Goal: Task Accomplishment & Management: Manage account settings

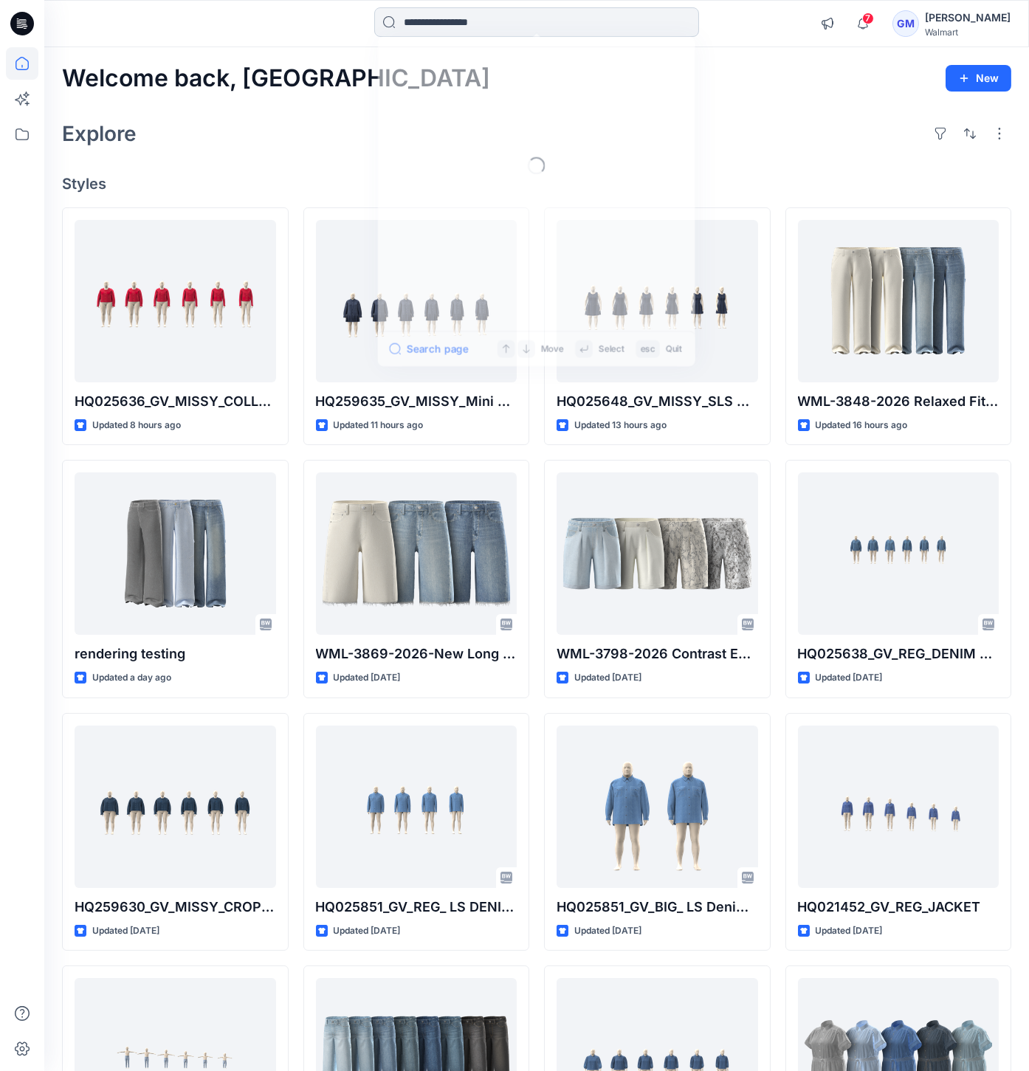
click at [426, 24] on input at bounding box center [536, 22] width 325 height 30
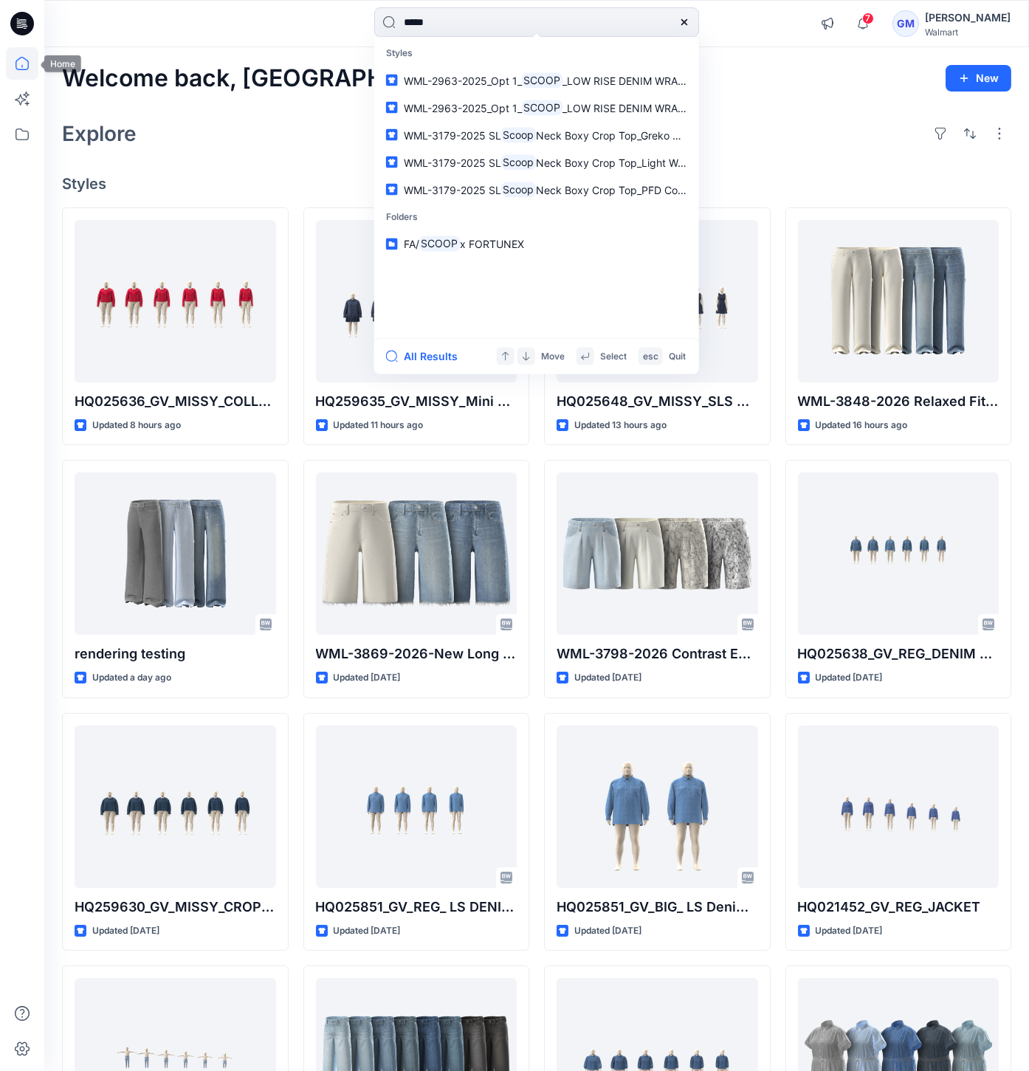
type input "*****"
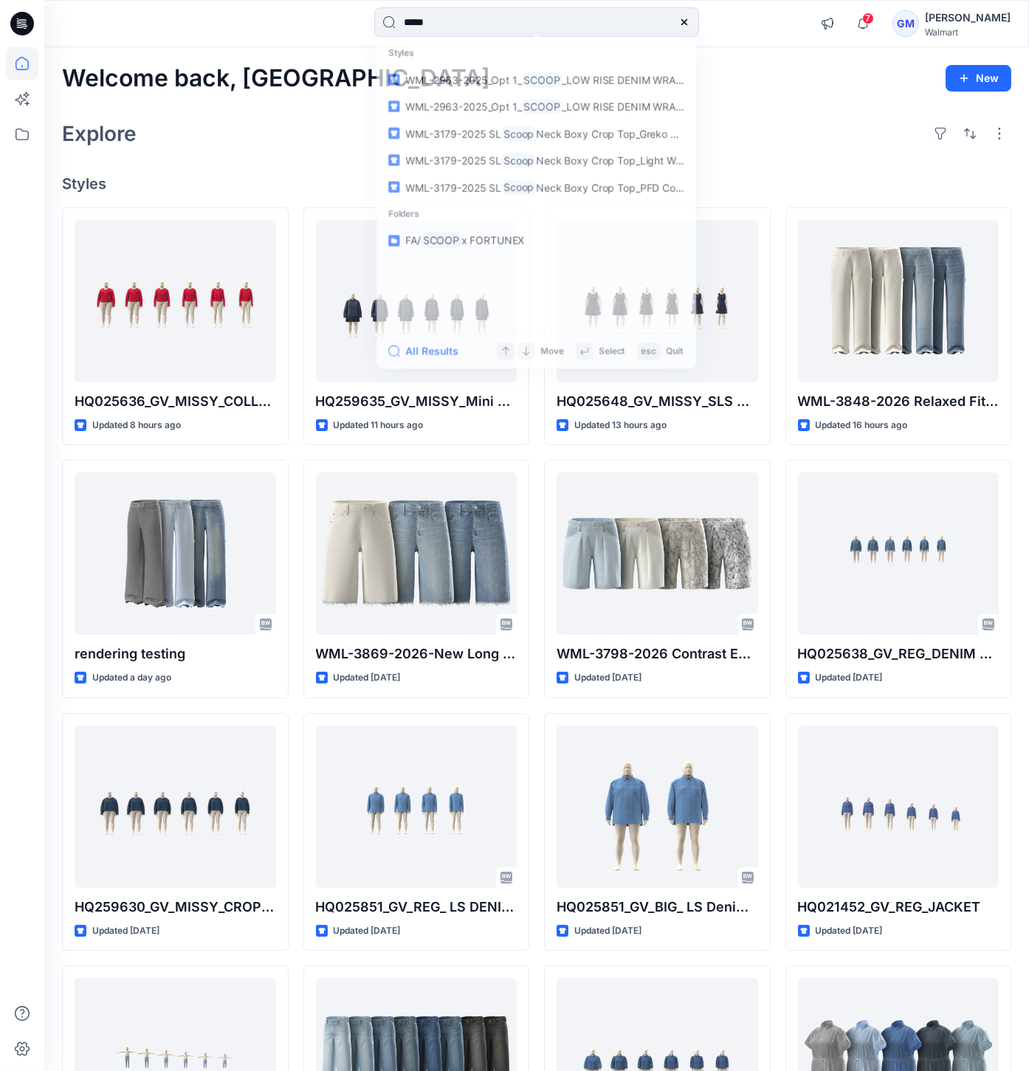
drag, startPoint x: 14, startPoint y: 30, endPoint x: 27, endPoint y: 24, distance: 14.8
click at [15, 30] on icon at bounding box center [22, 24] width 24 height 24
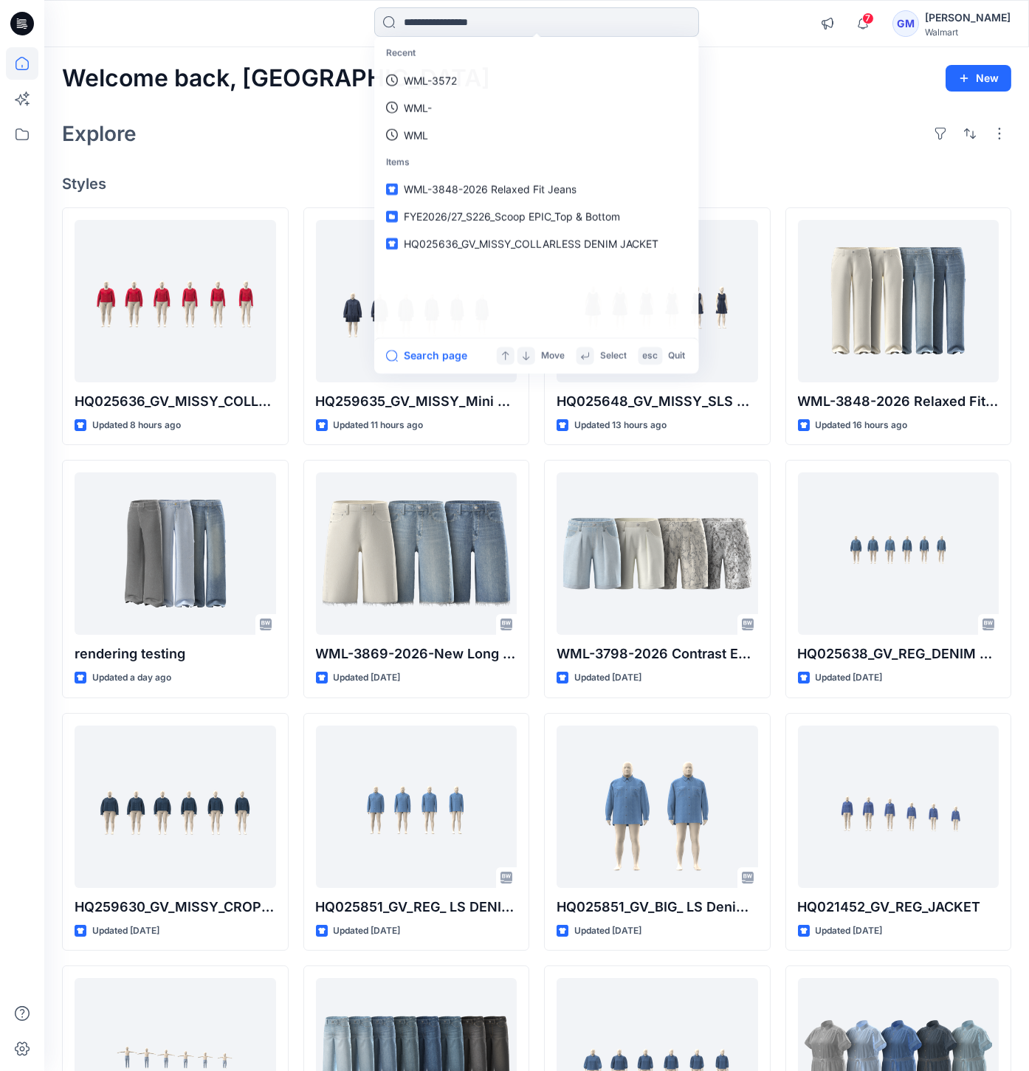
click at [474, 22] on input at bounding box center [536, 22] width 325 height 30
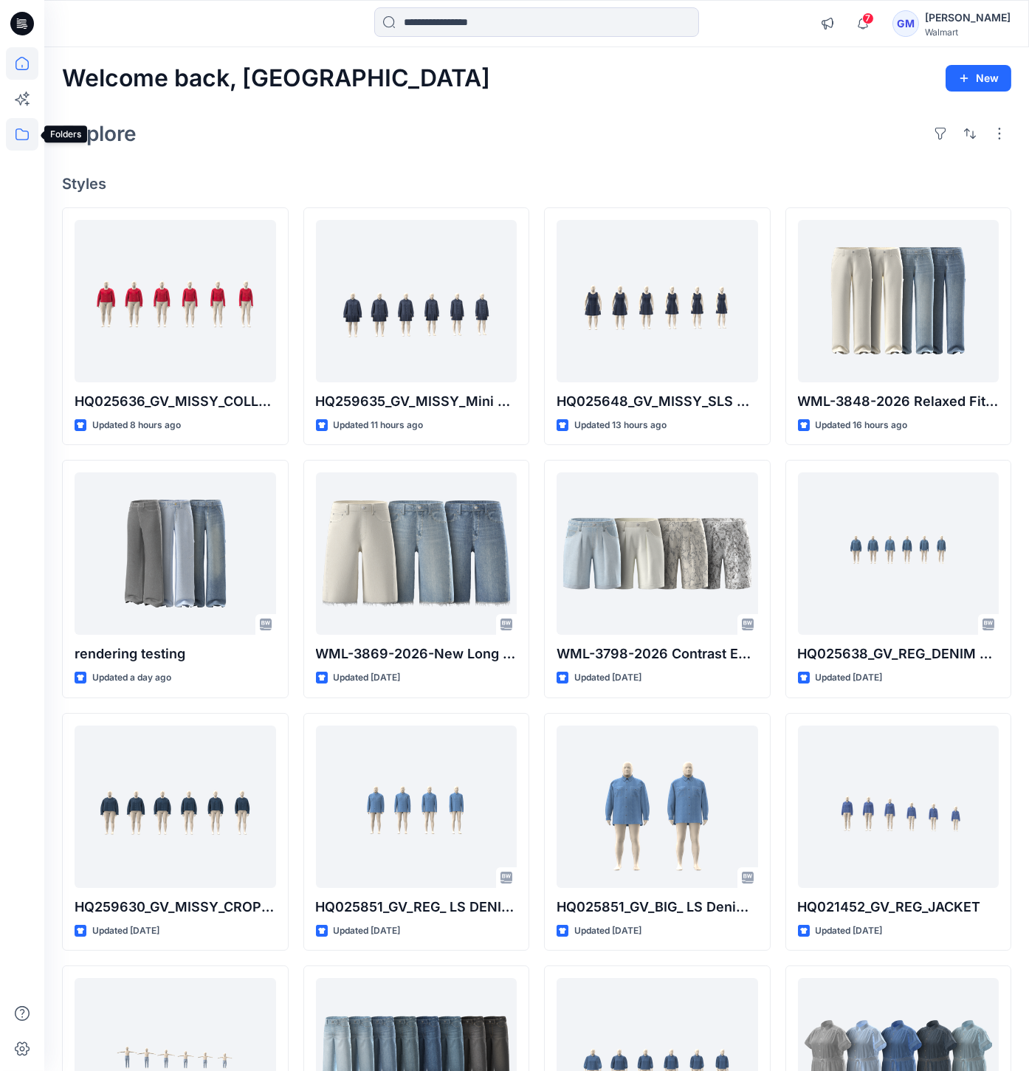
click at [29, 134] on icon at bounding box center [22, 134] width 32 height 32
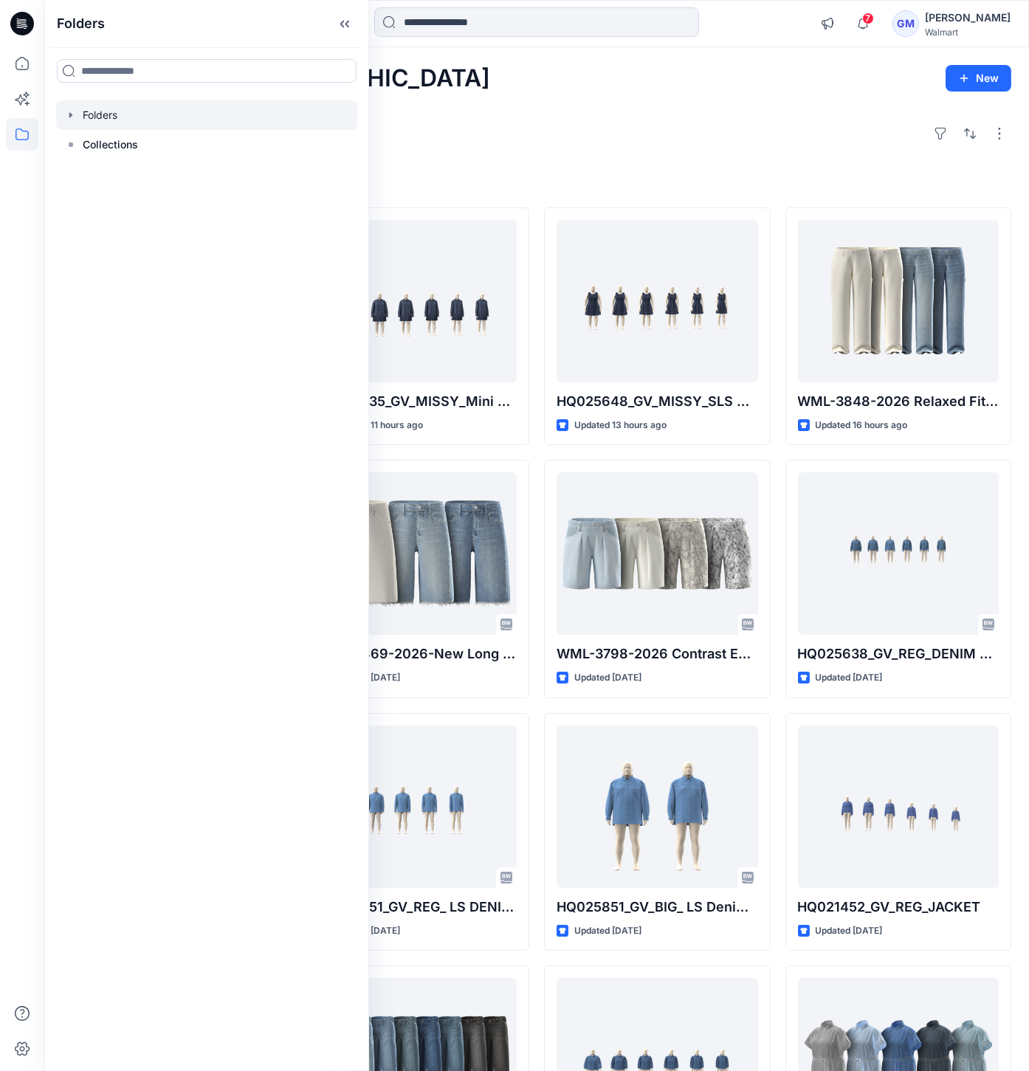
click at [83, 121] on div at bounding box center [206, 115] width 301 height 30
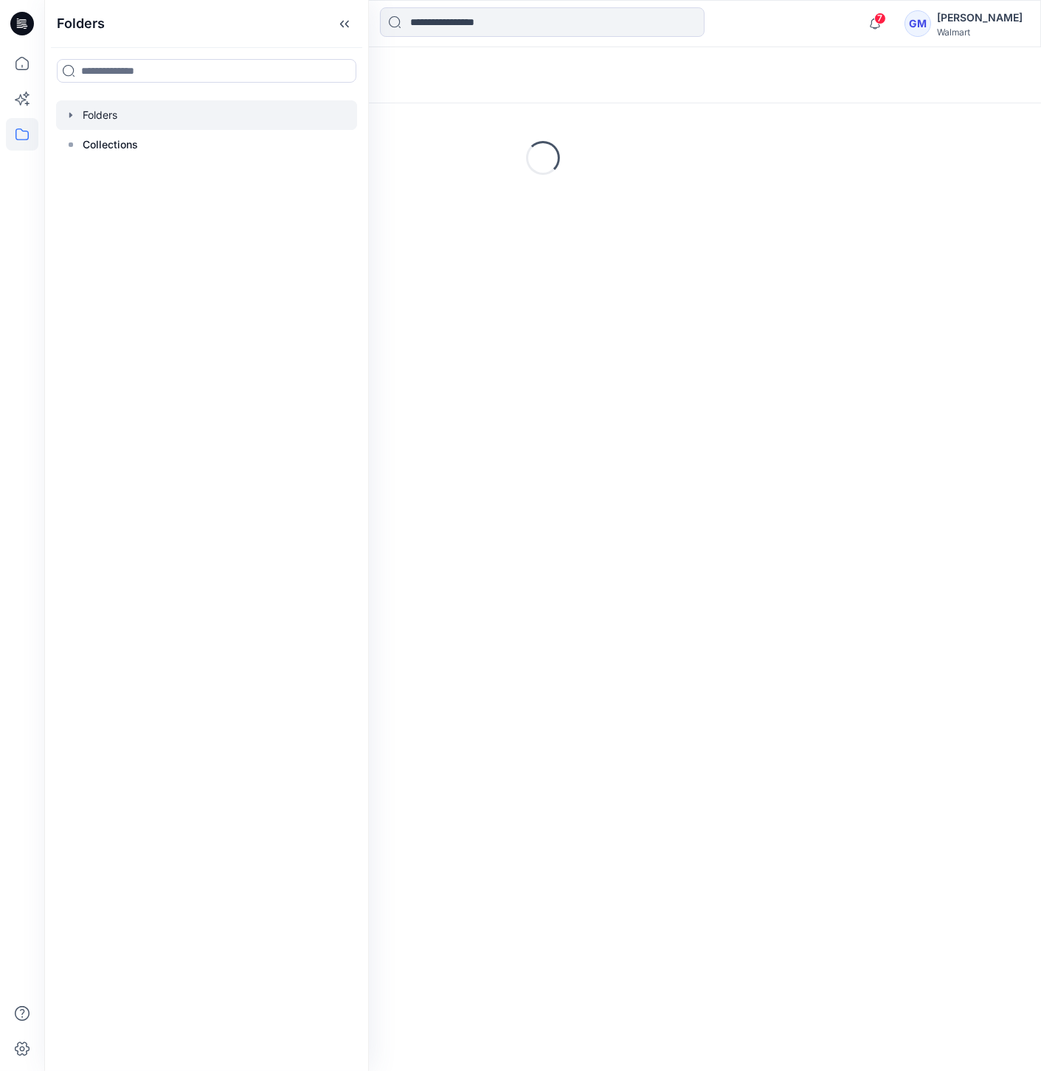
click at [70, 117] on icon "button" at bounding box center [70, 114] width 3 height 5
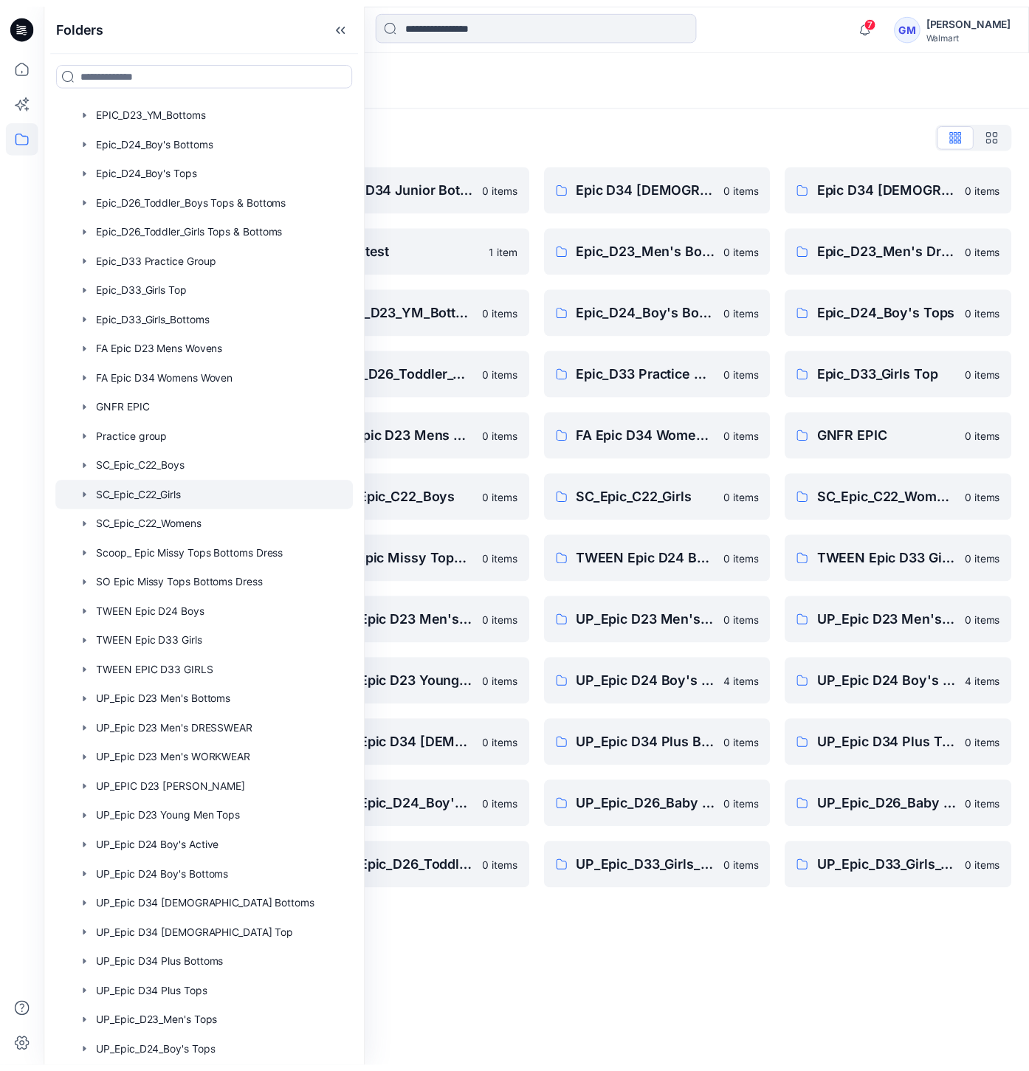
scroll to position [289, 0]
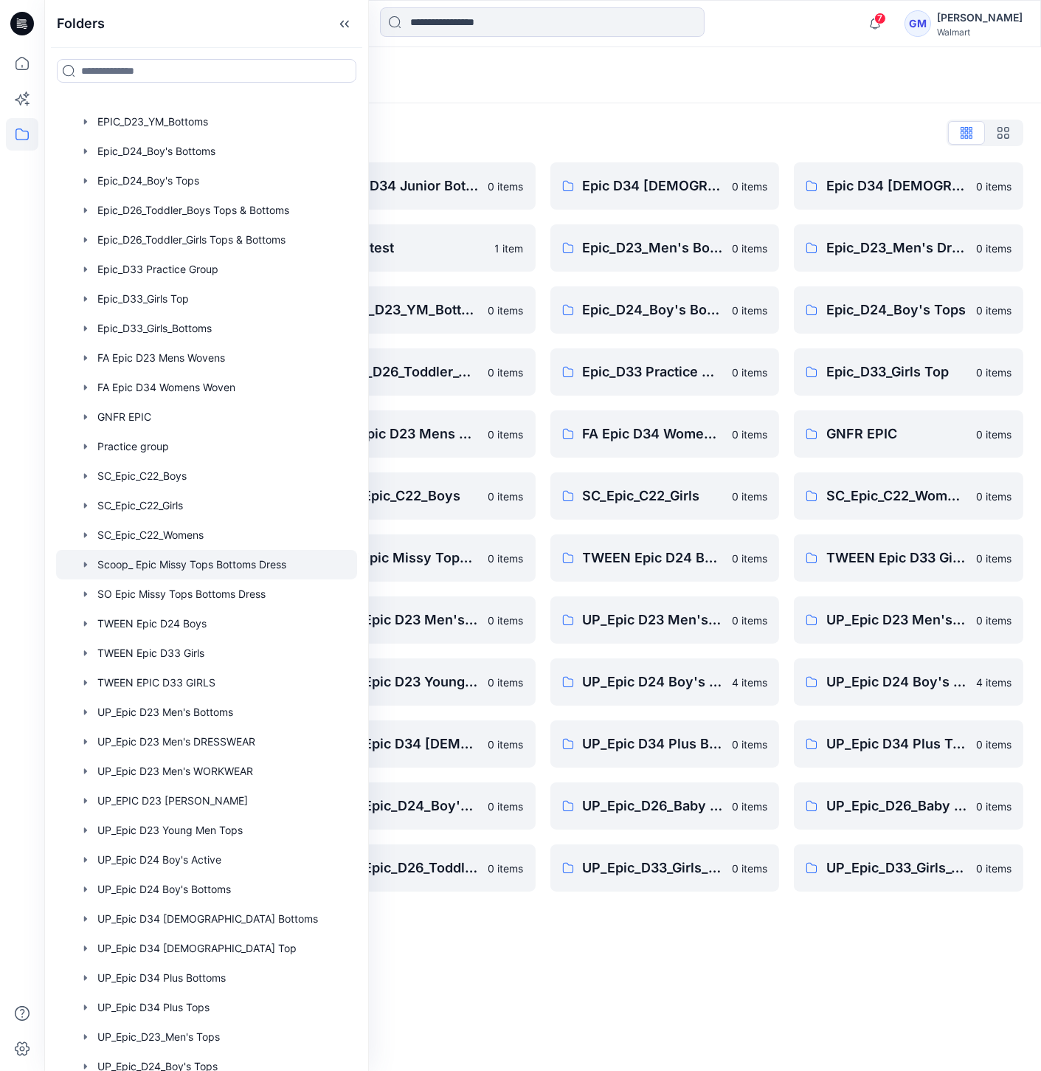
click at [185, 557] on div at bounding box center [206, 565] width 301 height 30
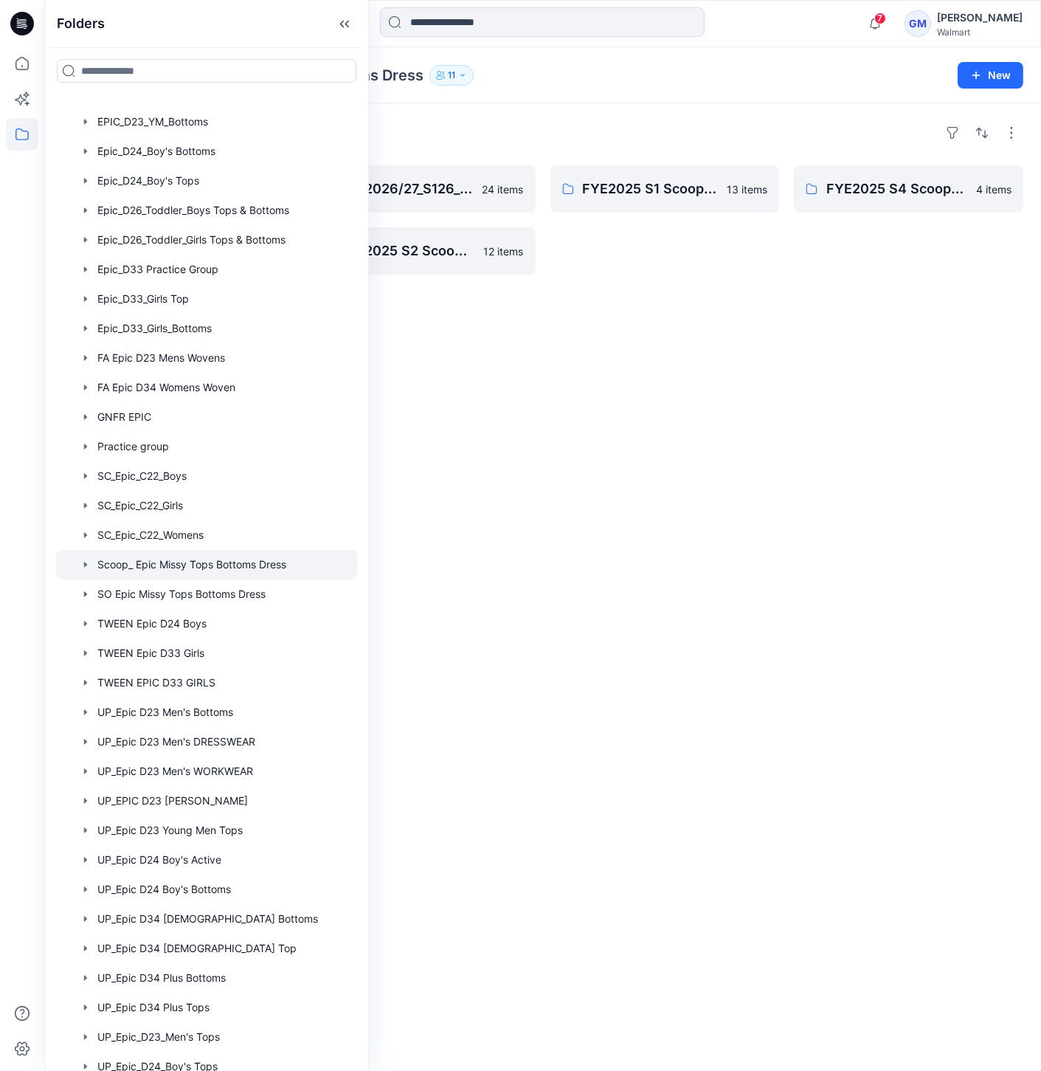
click at [476, 359] on div "Folders FYE2026/27_S226_Scoop EPIC_Top & Bottom 15 items FYE2025 S3 Scoop_ Epic…" at bounding box center [542, 586] width 997 height 967
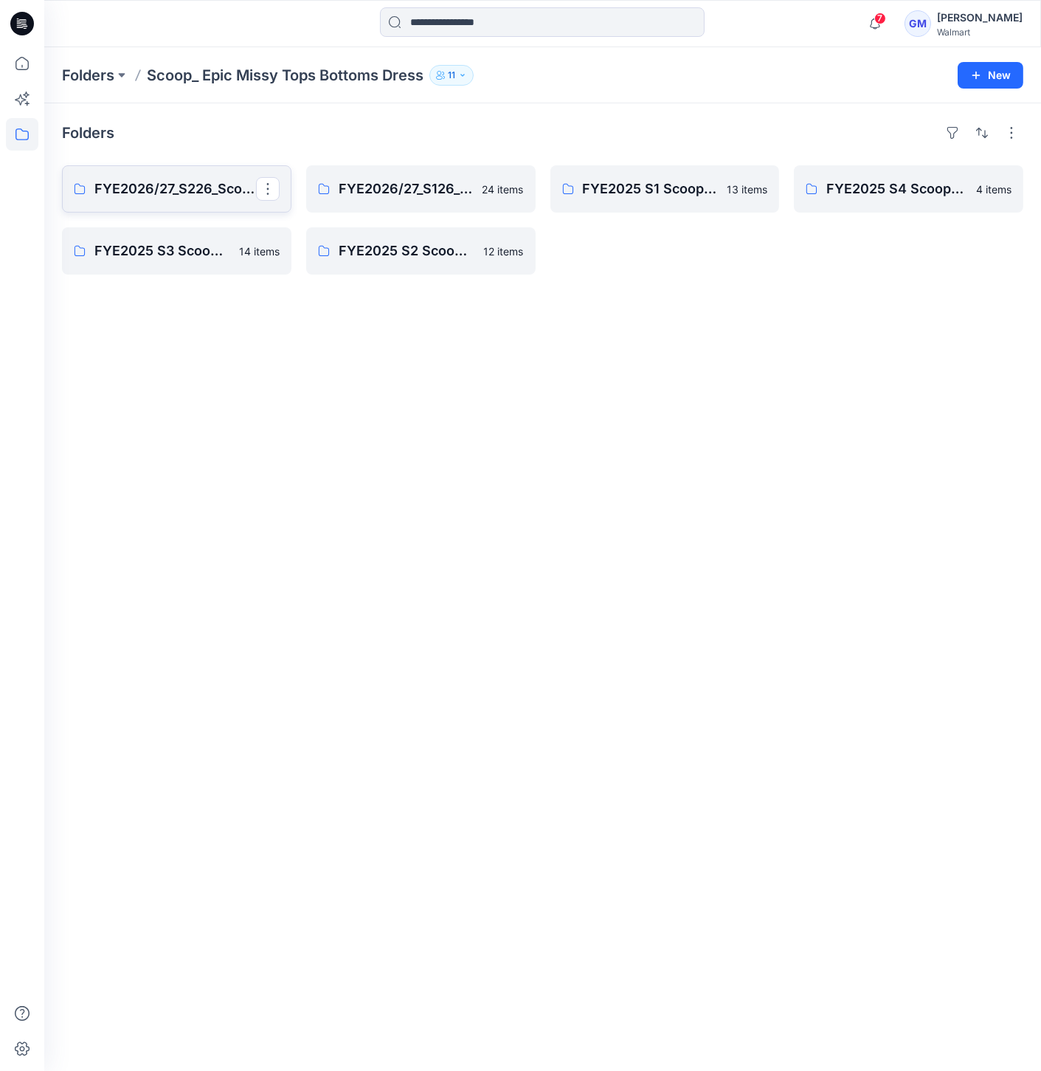
click at [174, 189] on p "FYE2026/27_S226_Scoop EPIC_Top & Bottom" at bounding box center [175, 189] width 162 height 21
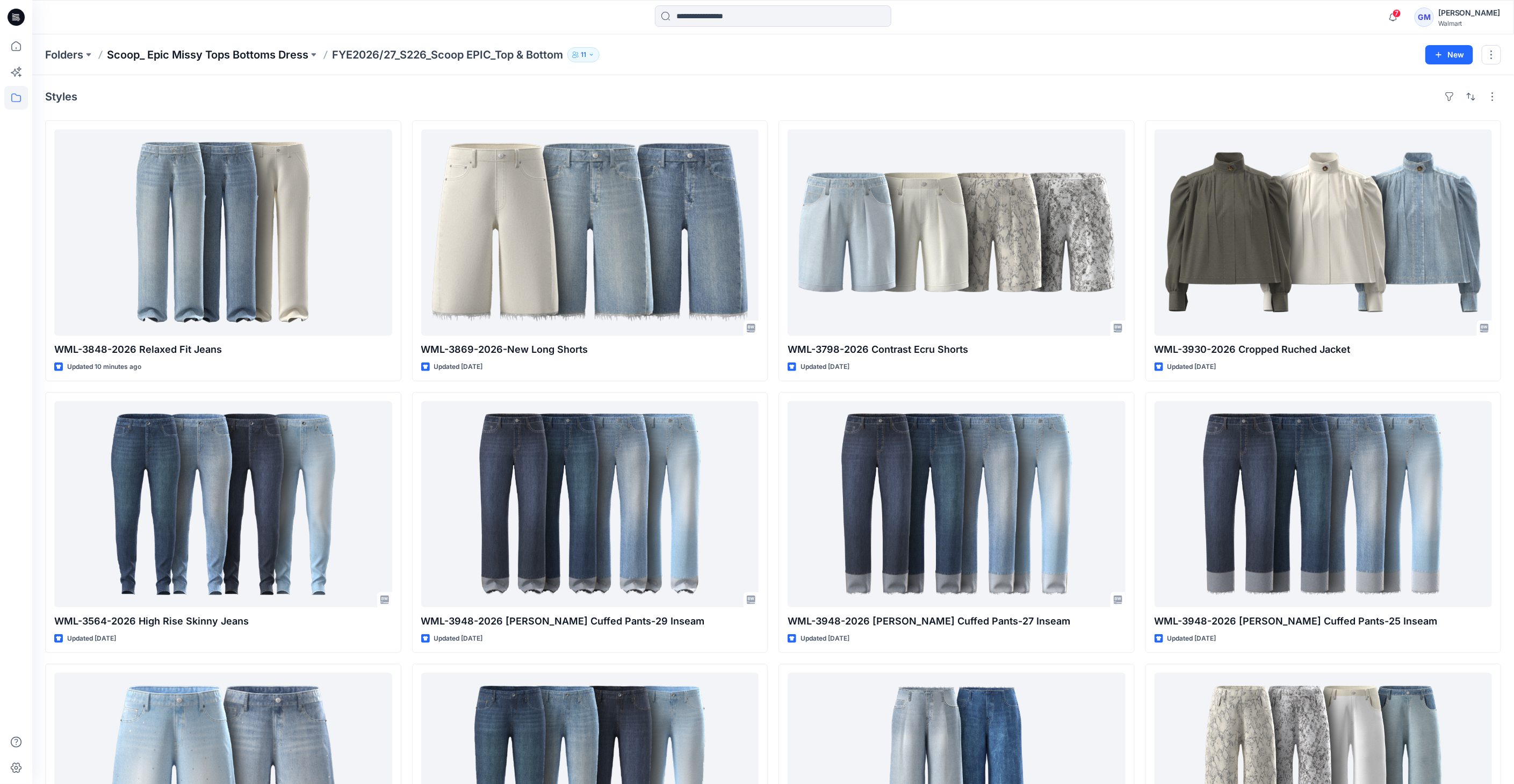
click at [163, 58] on p "Scoop_ Epic Missy Tops Bottoms Dress" at bounding box center [208, 55] width 202 height 15
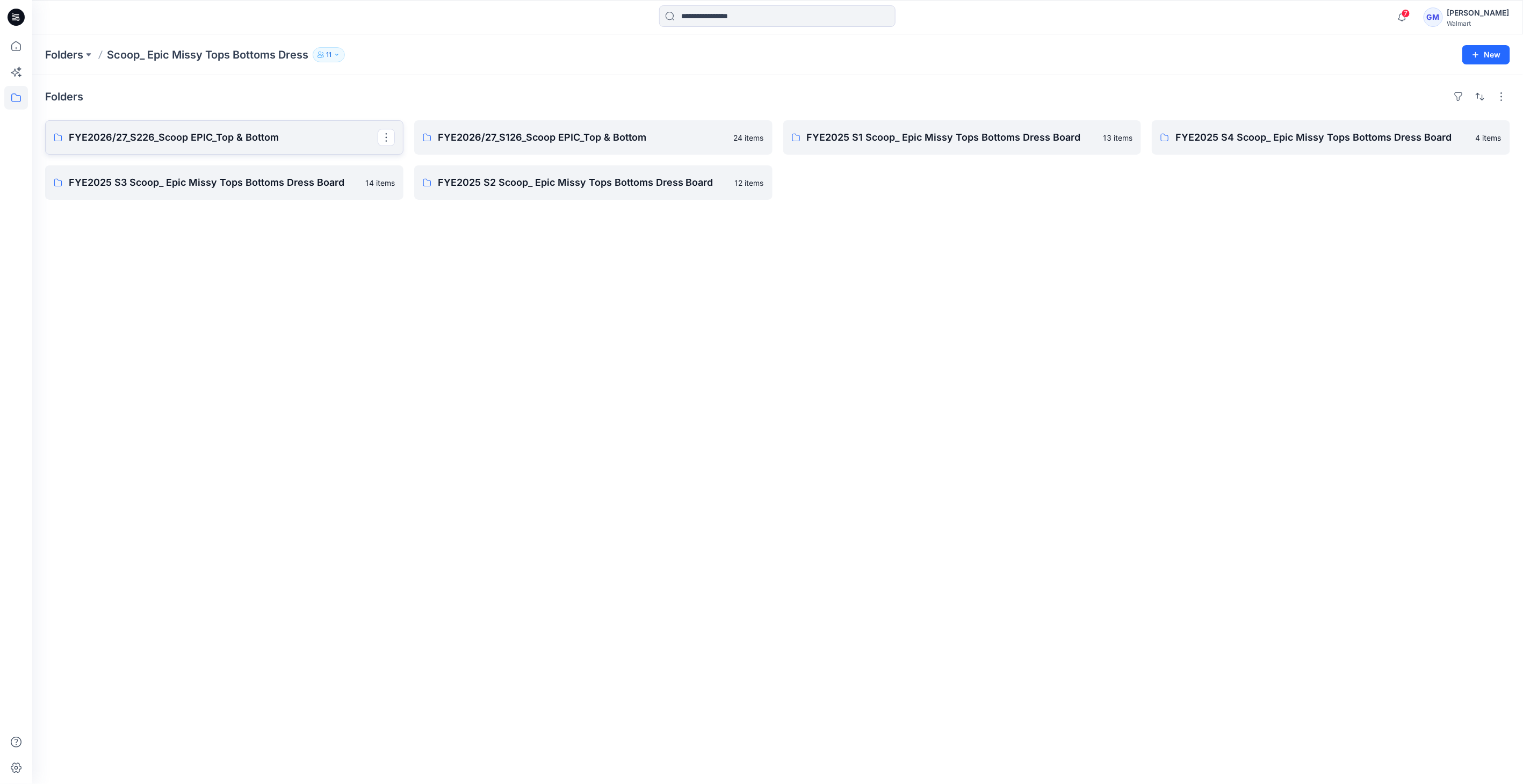
click at [208, 138] on p "FYE2026/27_S226_Scoop EPIC_Top & Bottom" at bounding box center [223, 138] width 309 height 15
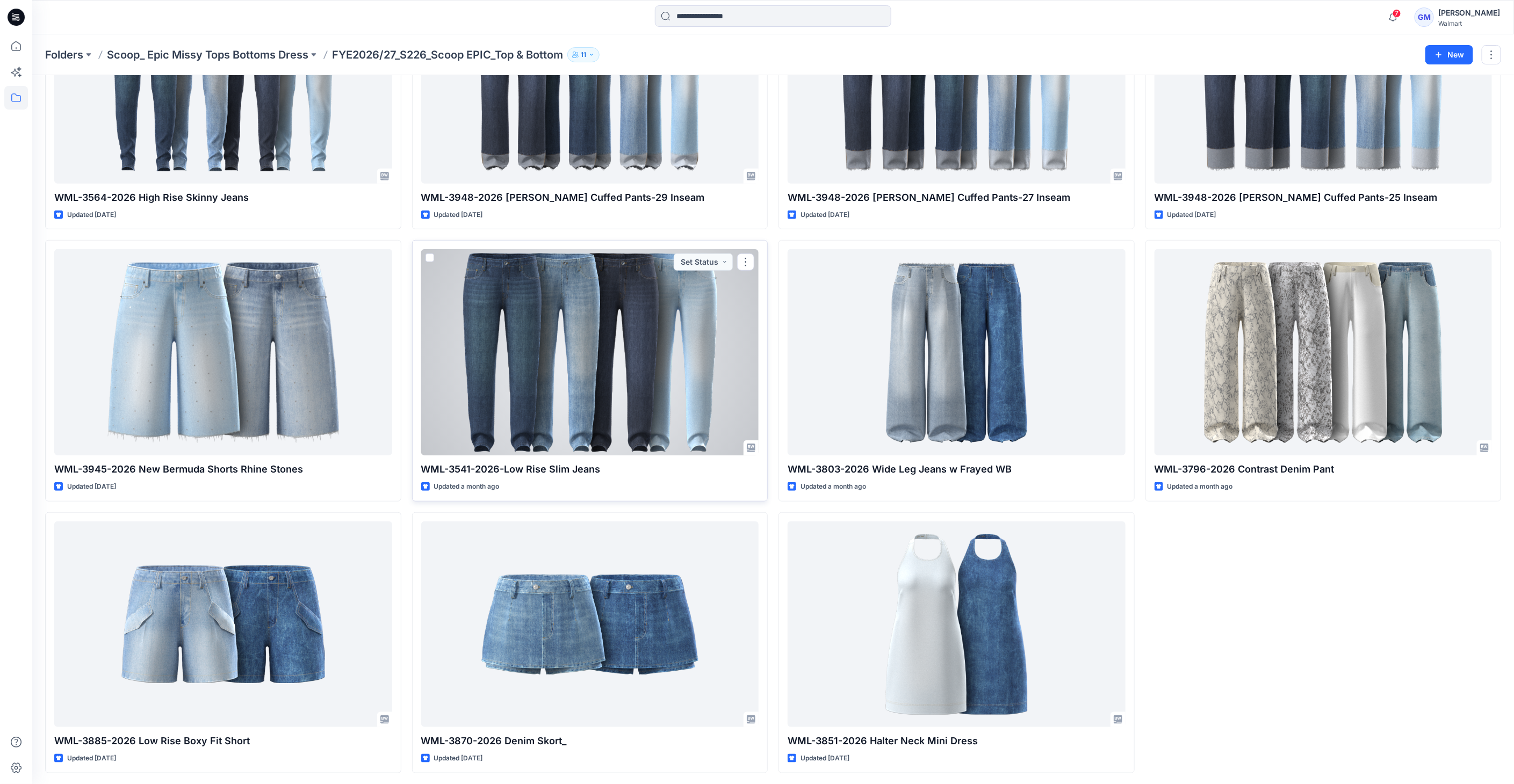
scroll to position [425, 0]
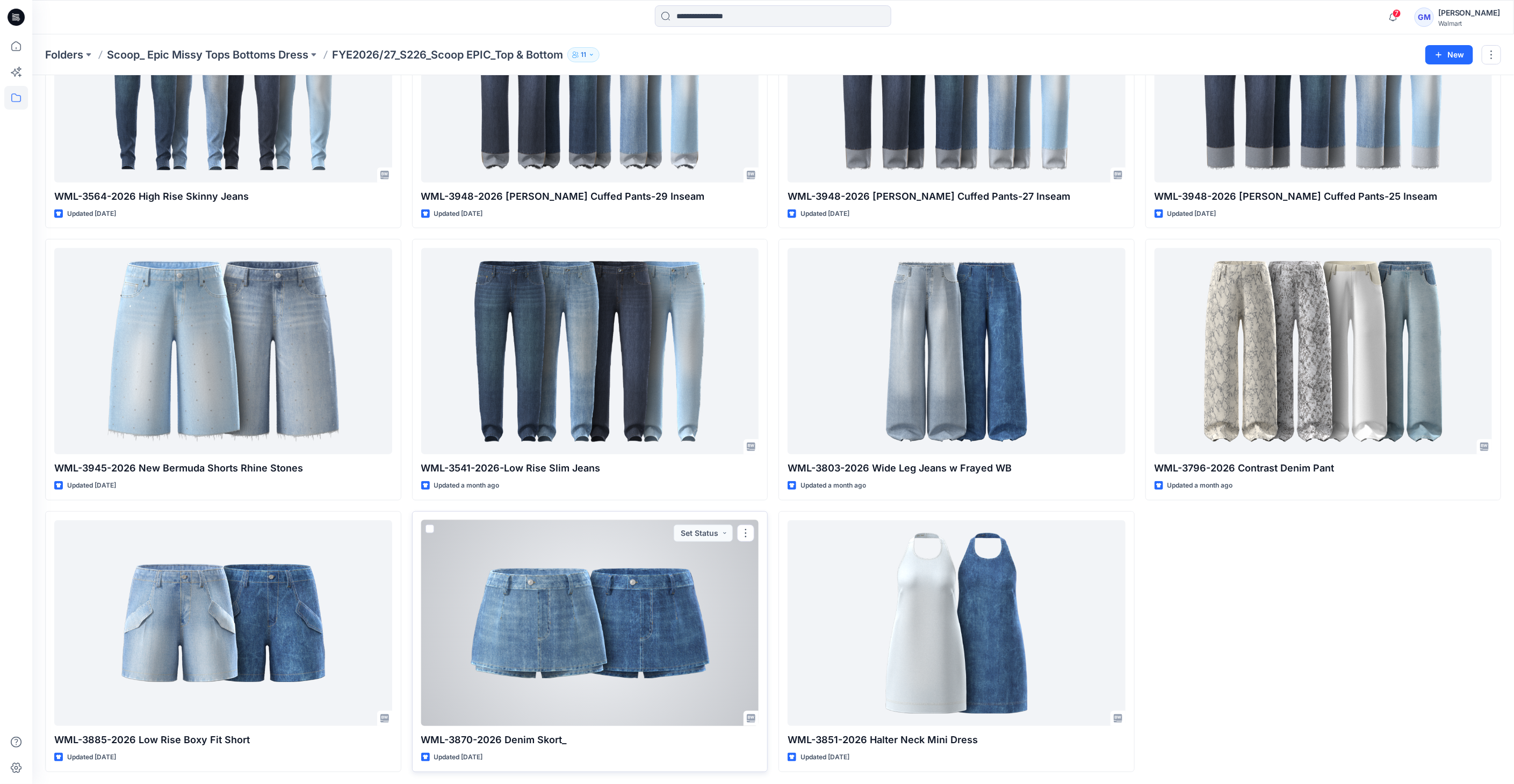
click at [612, 573] on div at bounding box center [590, 623] width 338 height 206
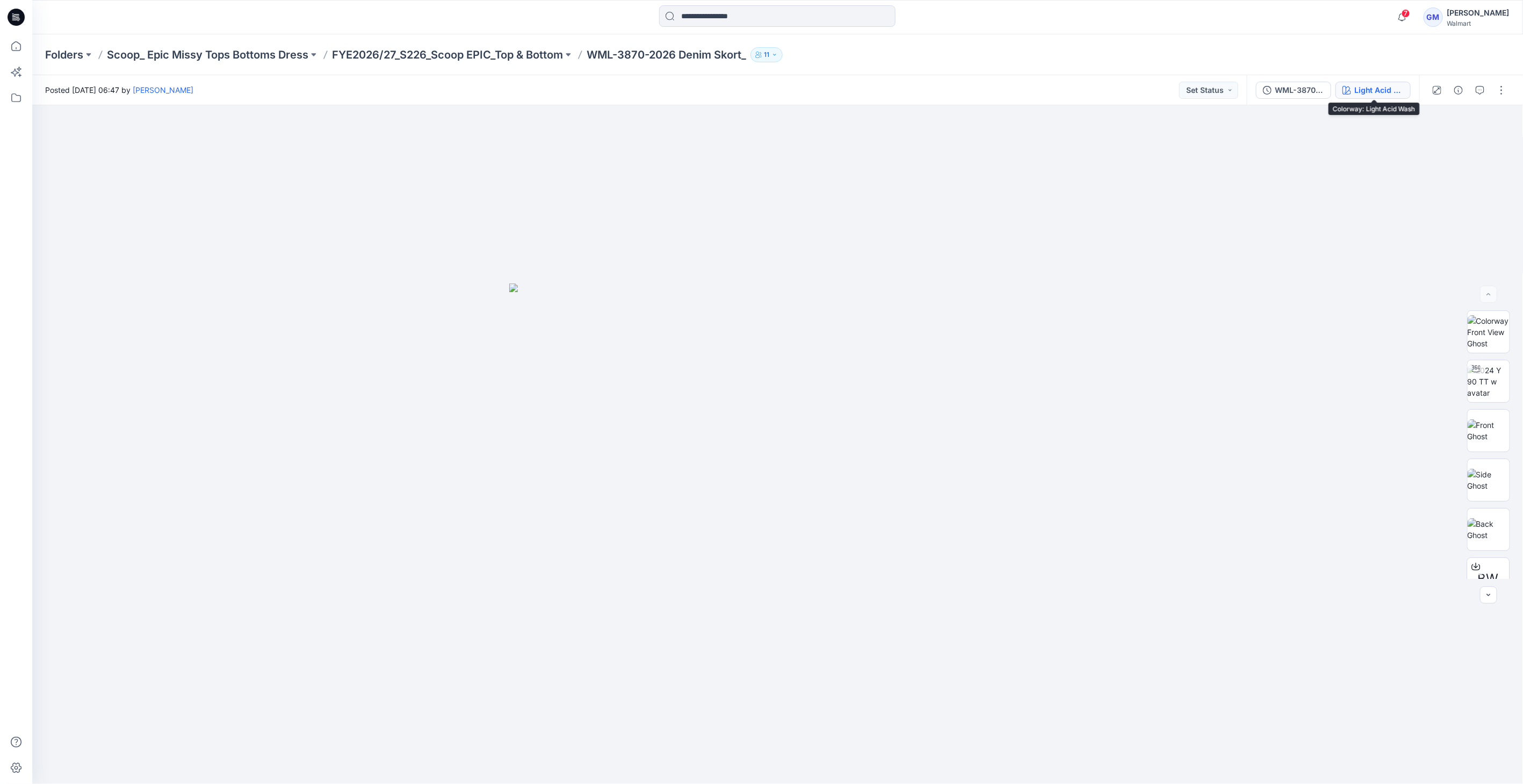
click at [1356, 90] on div "Light Acid Wash" at bounding box center [1379, 90] width 50 height 12
click at [1488, 419] on img at bounding box center [1489, 430] width 42 height 23
click at [1485, 475] on img at bounding box center [1489, 480] width 42 height 23
click at [1478, 526] on img at bounding box center [1489, 529] width 42 height 23
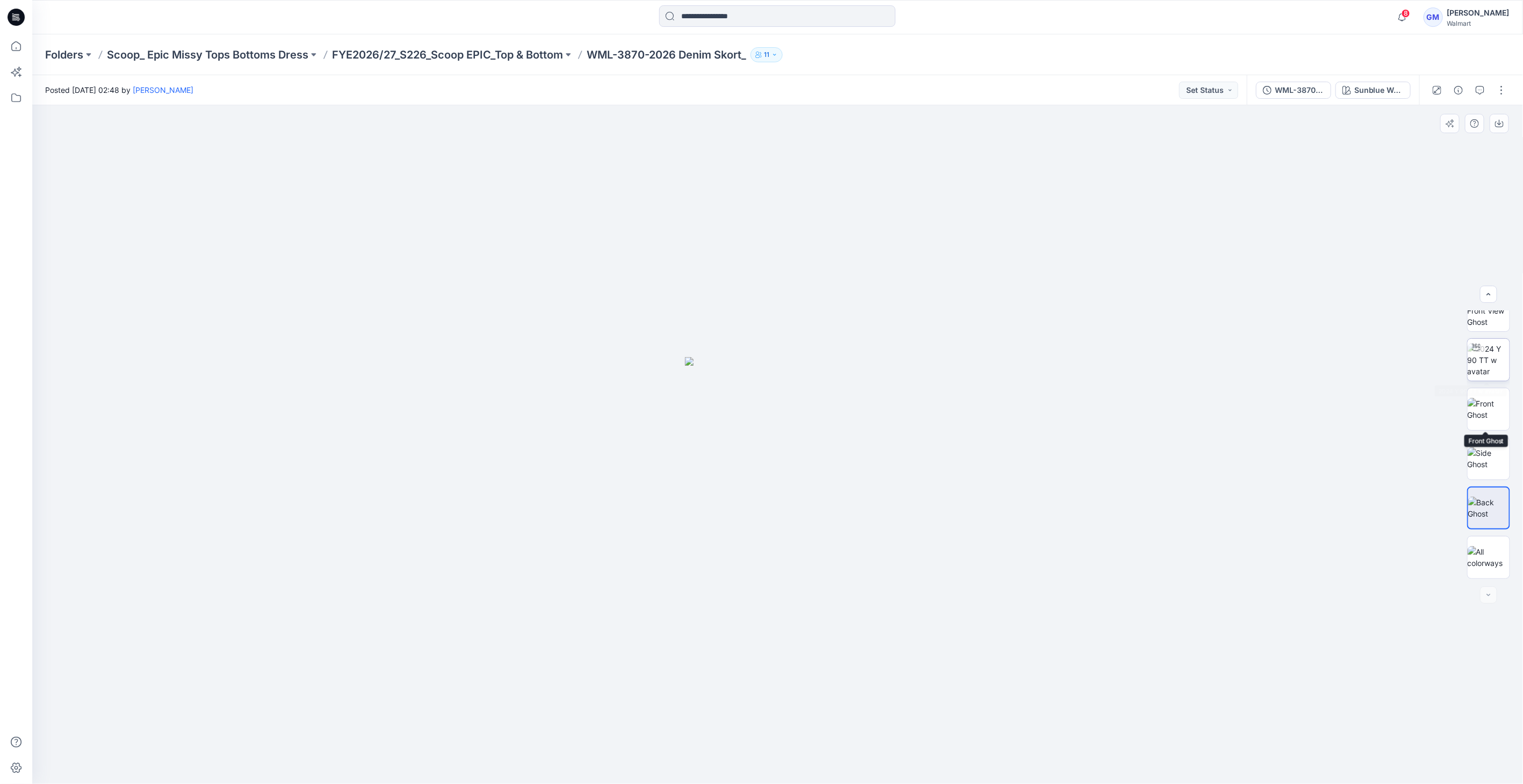
click at [1492, 357] on img at bounding box center [1489, 360] width 42 height 33
drag, startPoint x: 780, startPoint y: 765, endPoint x: 1289, endPoint y: 587, distance: 539.2
click at [718, 772] on icon at bounding box center [779, 752] width 325 height 40
drag, startPoint x: 809, startPoint y: 760, endPoint x: 1127, endPoint y: 706, distance: 322.6
click at [1043, 757] on div at bounding box center [778, 445] width 1491 height 679
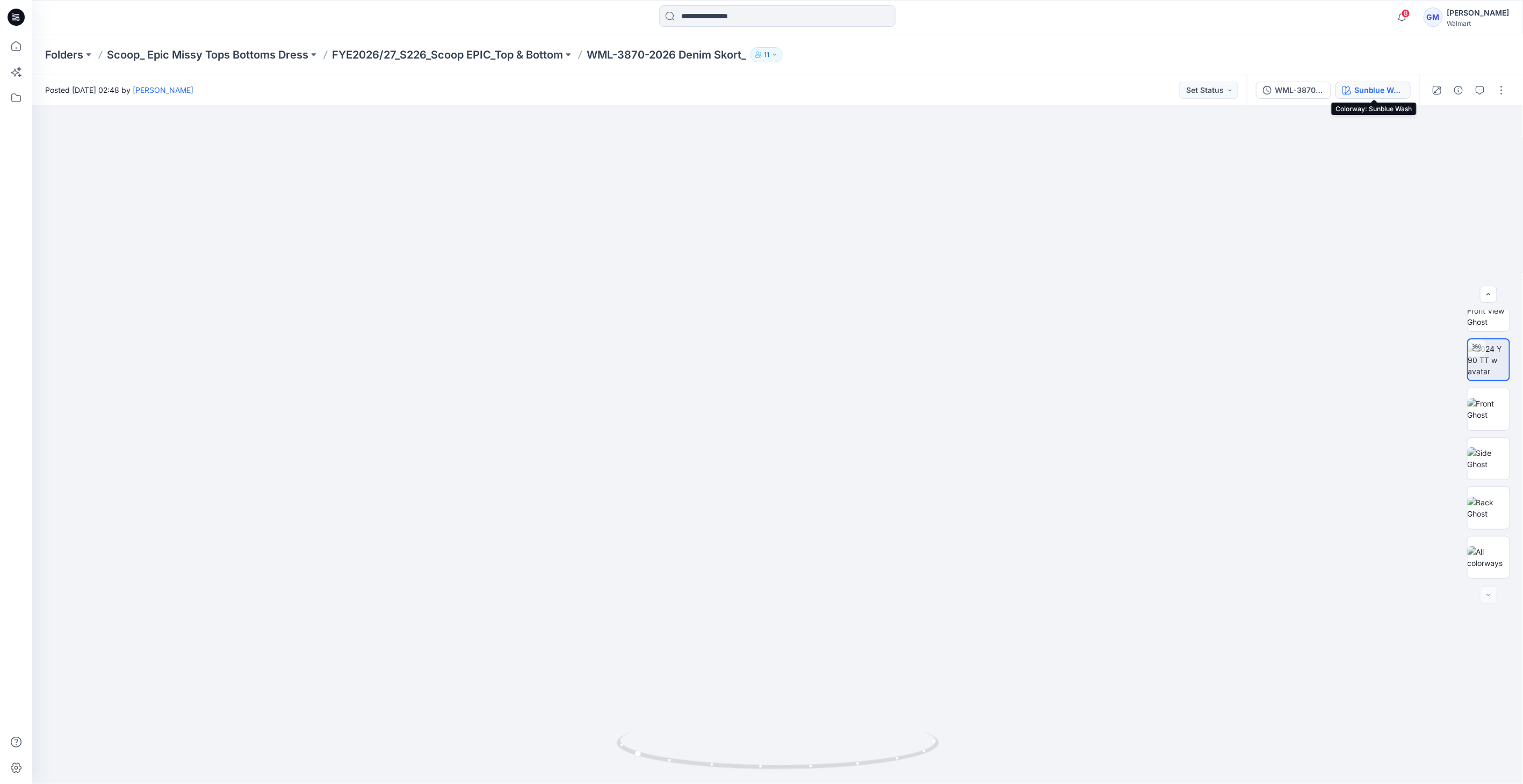
click at [1391, 88] on div "Sunblue Wash" at bounding box center [1379, 90] width 50 height 12
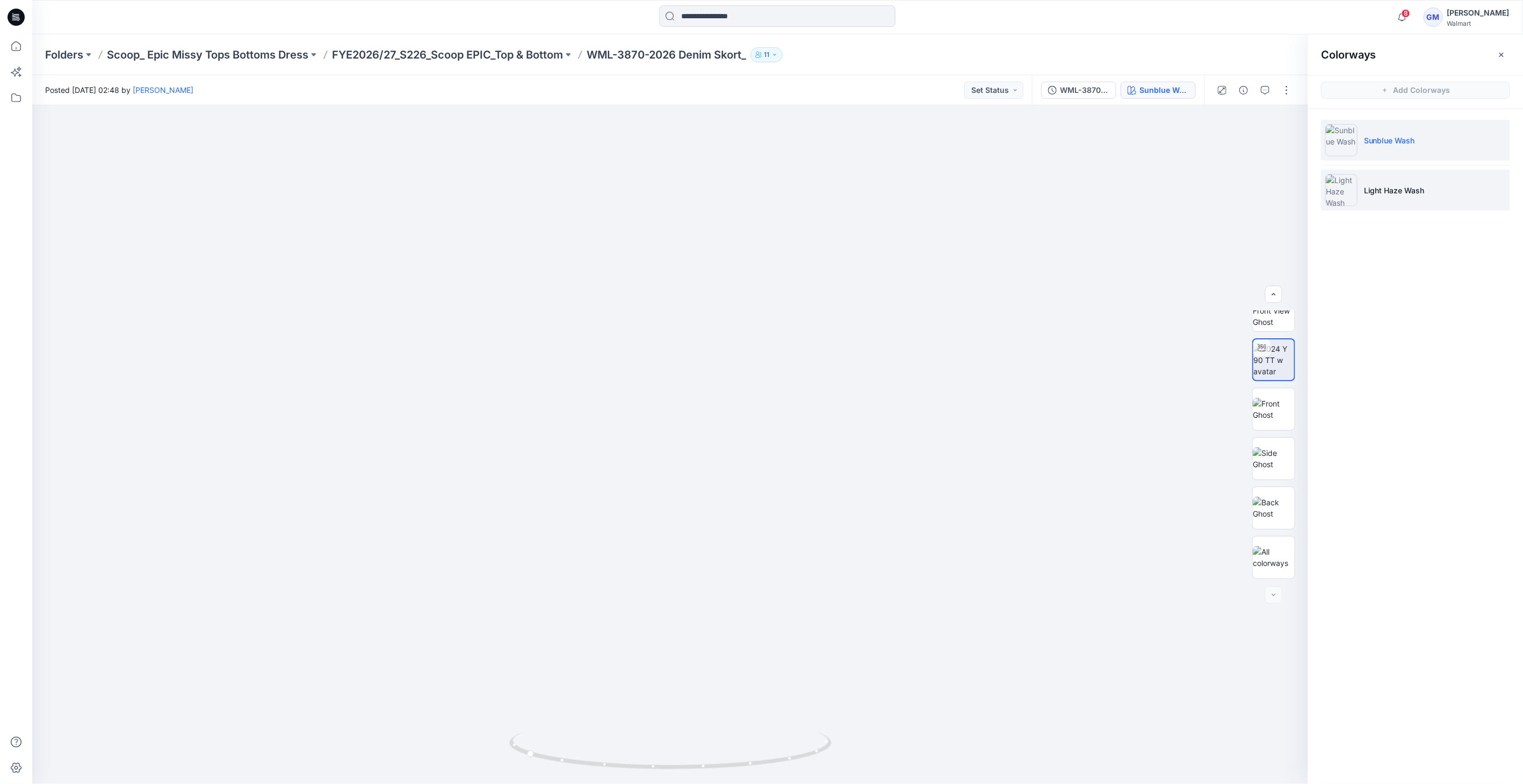
click at [1345, 198] on img at bounding box center [1341, 190] width 32 height 32
click at [1343, 191] on img at bounding box center [1341, 190] width 32 height 32
click at [1273, 359] on img at bounding box center [1274, 360] width 42 height 33
drag, startPoint x: 669, startPoint y: 768, endPoint x: 387, endPoint y: 763, distance: 282.0
click at [362, 771] on div at bounding box center [670, 445] width 1275 height 679
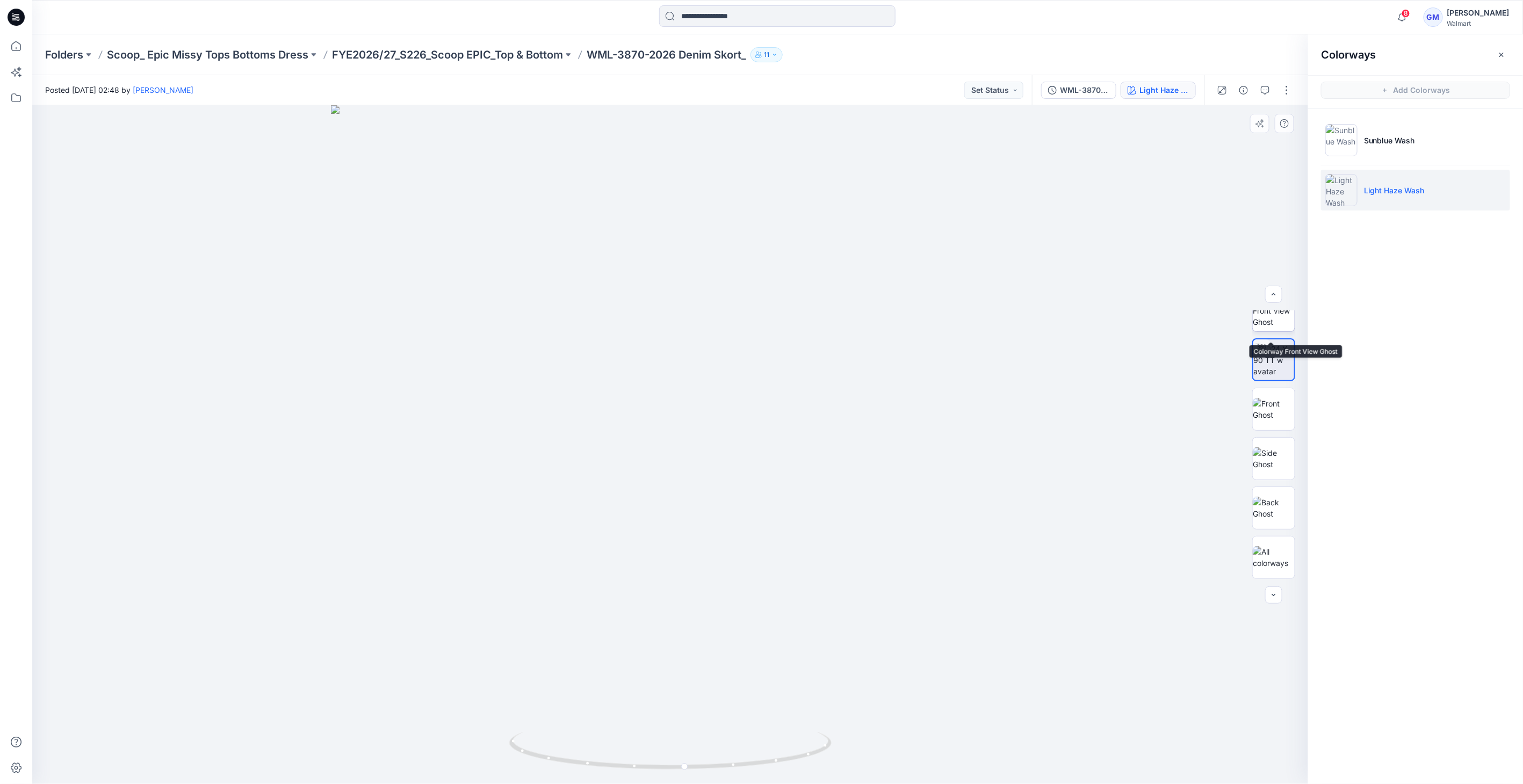
scroll to position [0, 0]
click at [1266, 333] on img at bounding box center [1274, 332] width 42 height 33
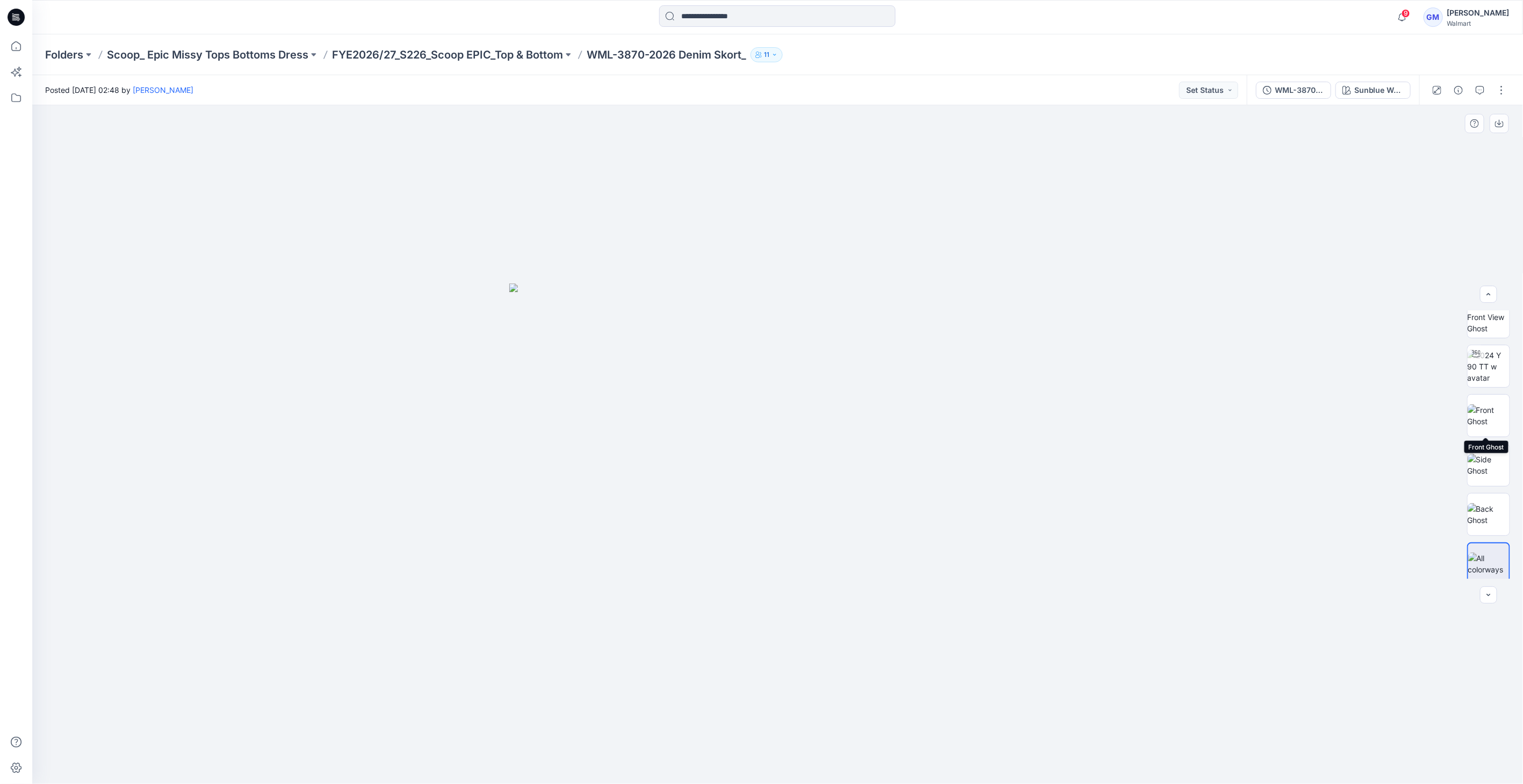
scroll to position [22, 0]
click at [1485, 411] on img at bounding box center [1489, 409] width 42 height 23
click at [1378, 85] on button "Sunblue Wash" at bounding box center [1372, 90] width 75 height 17
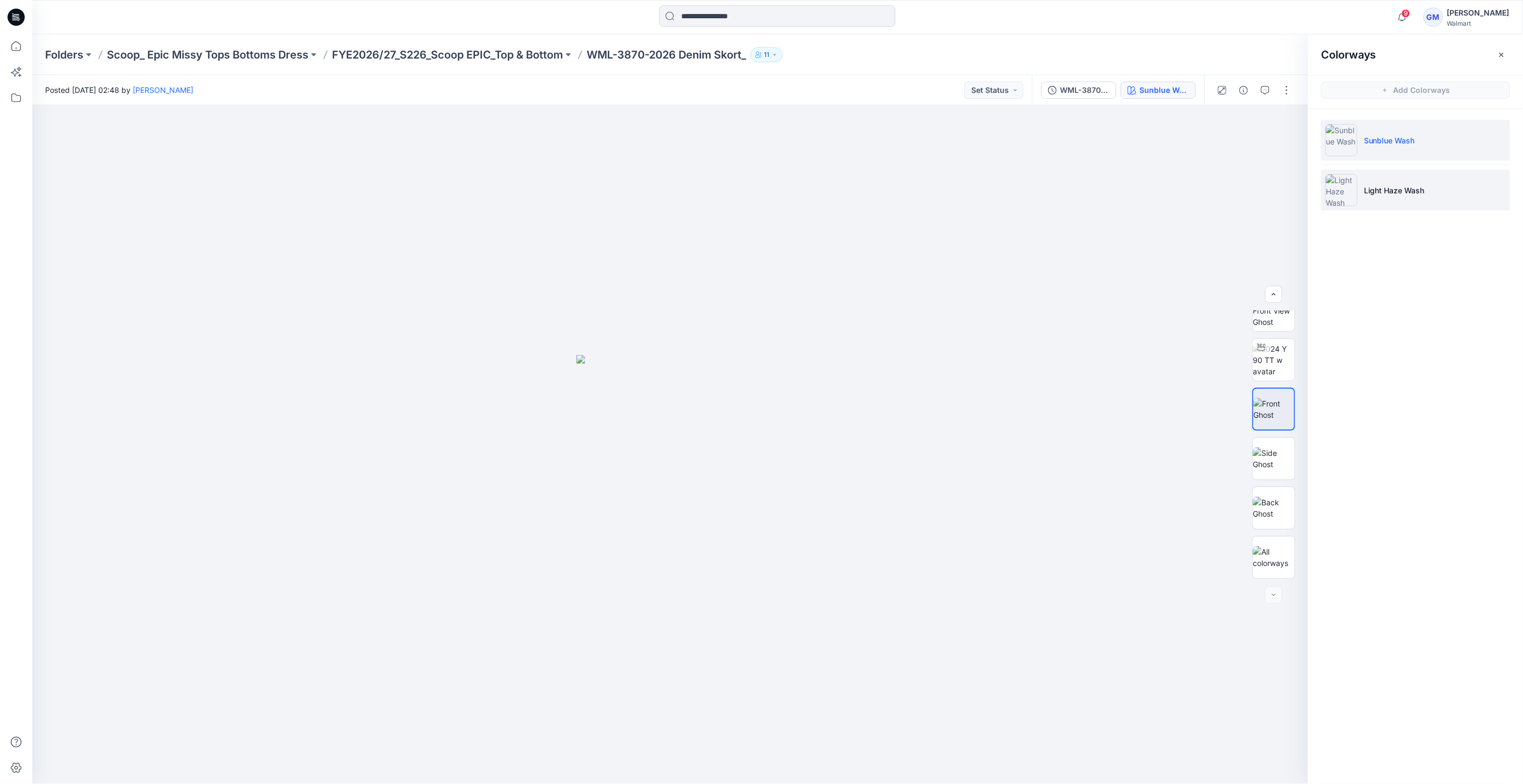
click at [1354, 173] on li "Light Haze Wash" at bounding box center [1415, 190] width 189 height 41
click at [1346, 188] on img at bounding box center [1341, 190] width 32 height 32
click at [1261, 364] on img at bounding box center [1274, 360] width 42 height 23
click at [1277, 505] on img at bounding box center [1274, 509] width 42 height 33
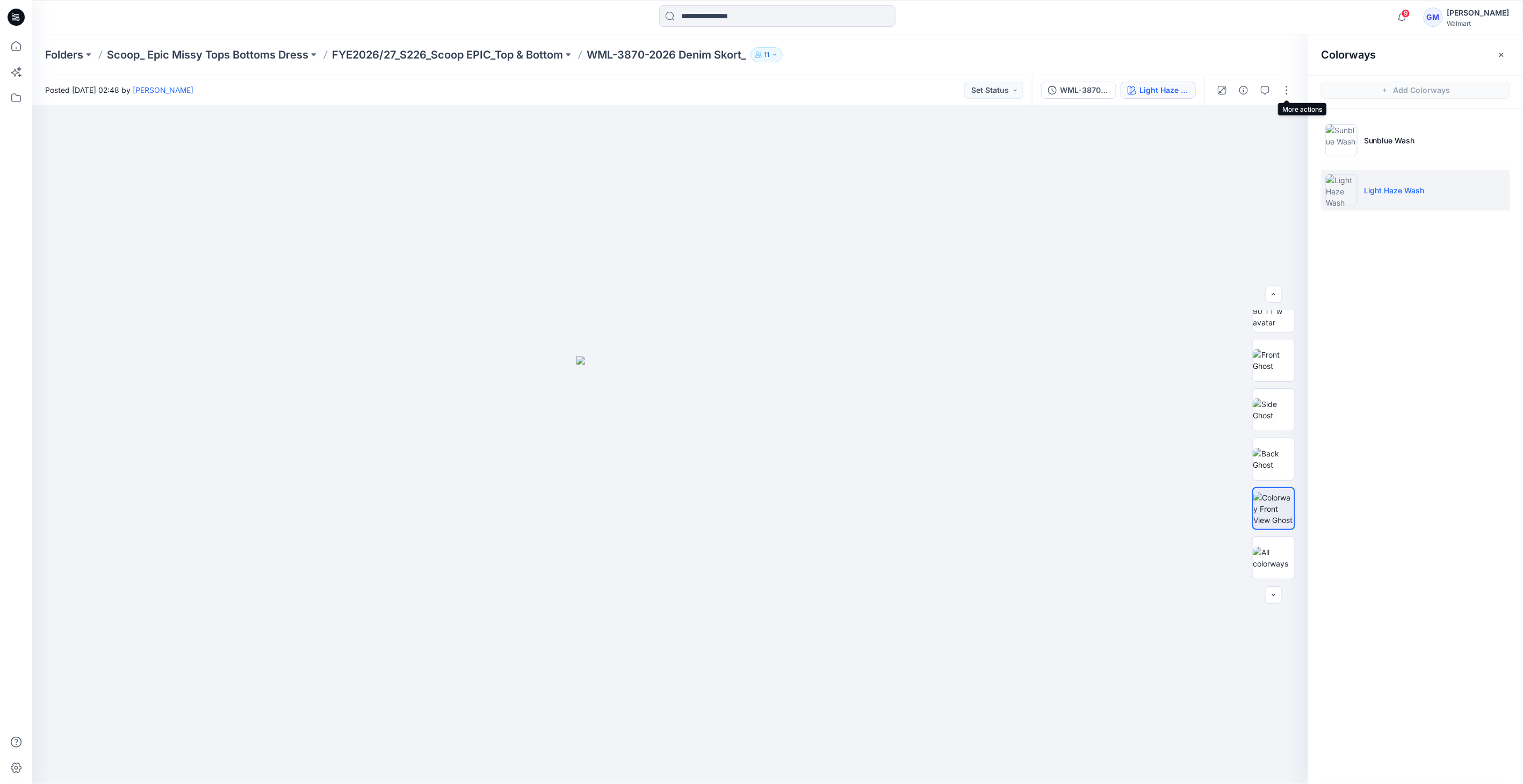
drag, startPoint x: 1288, startPoint y: 92, endPoint x: 1290, endPoint y: 102, distance: 10.2
click at [1289, 92] on button "button" at bounding box center [1286, 90] width 17 height 17
click at [1247, 143] on button "Edit" at bounding box center [1241, 145] width 99 height 20
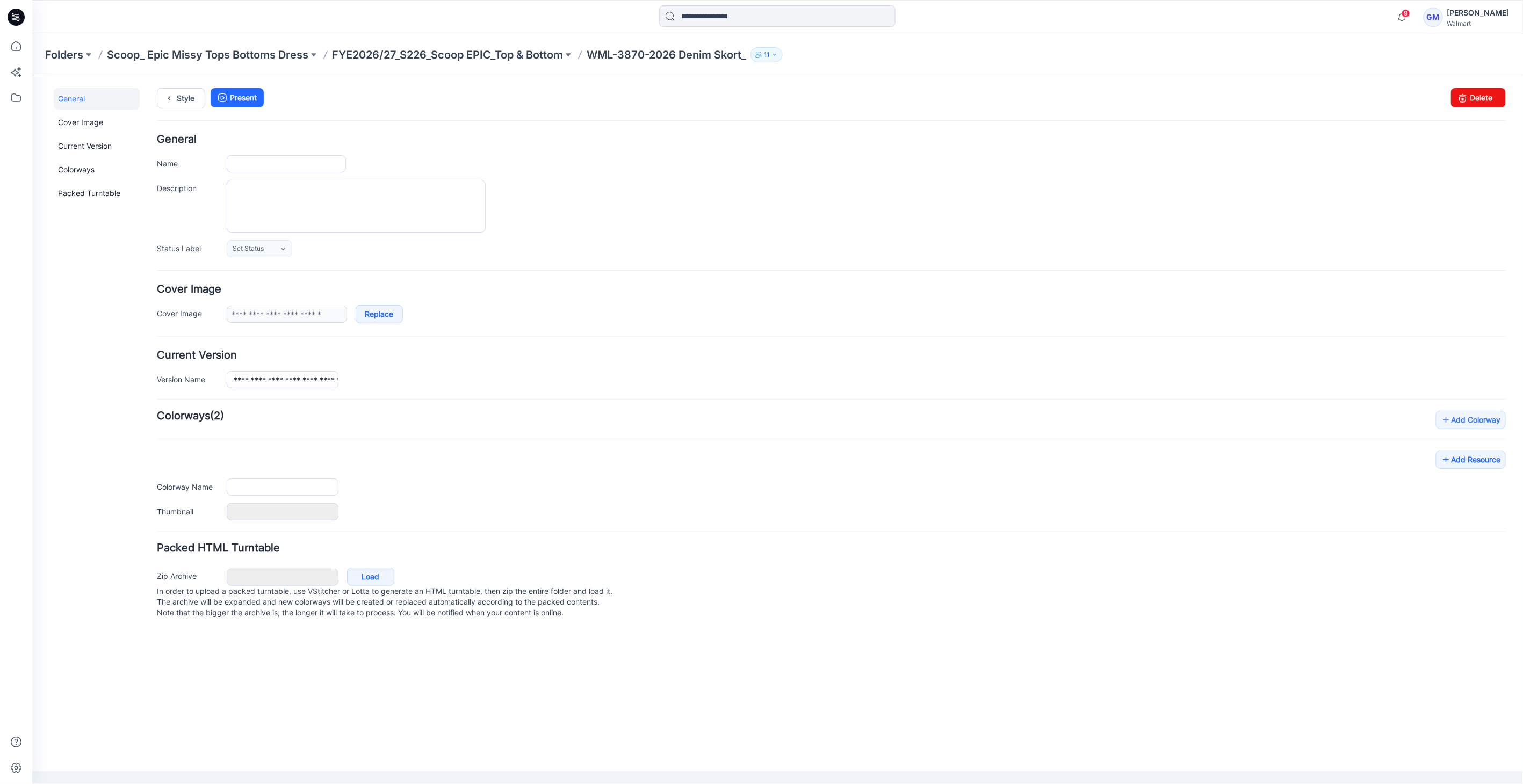
type input "**********"
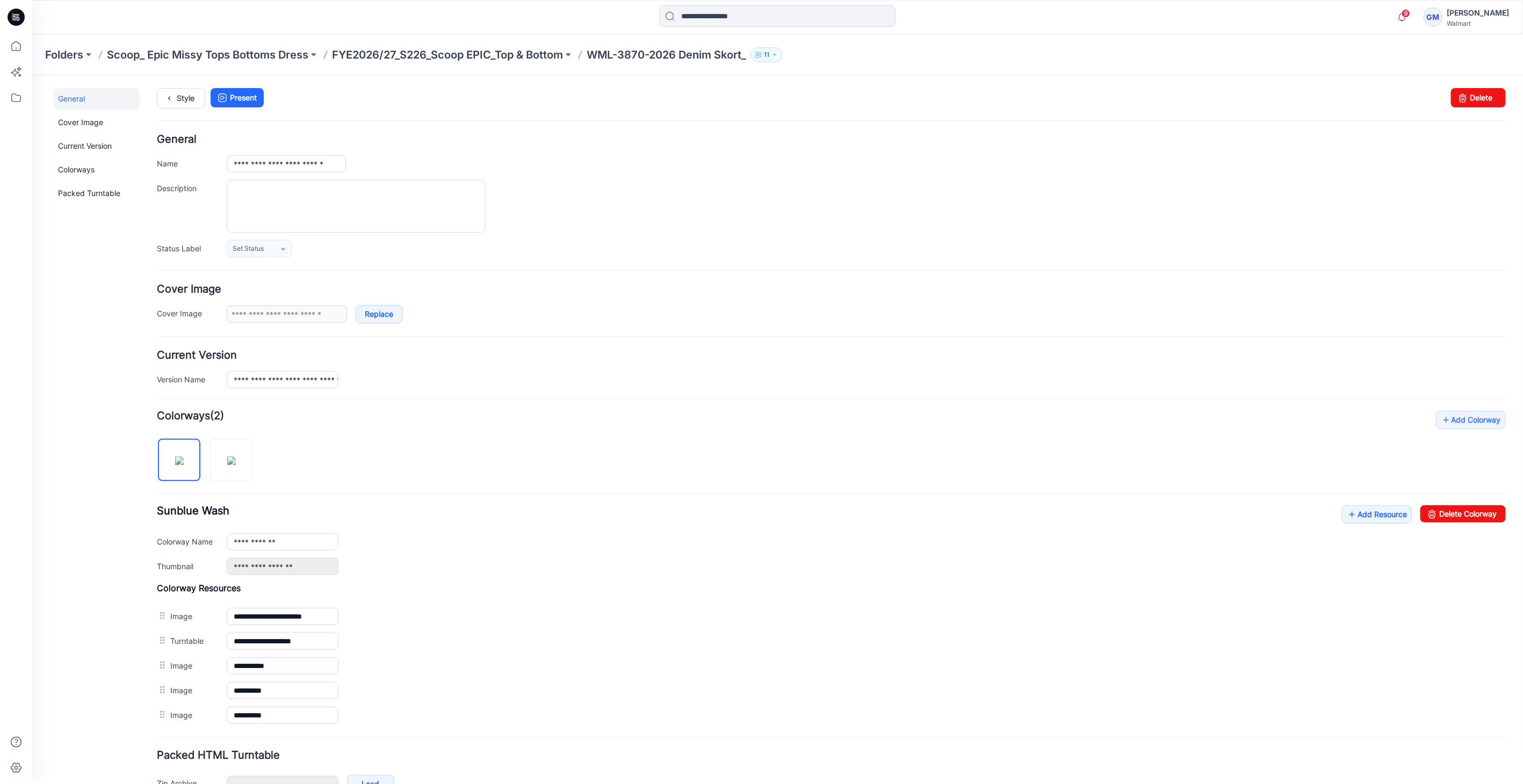
scroll to position [63, 0]
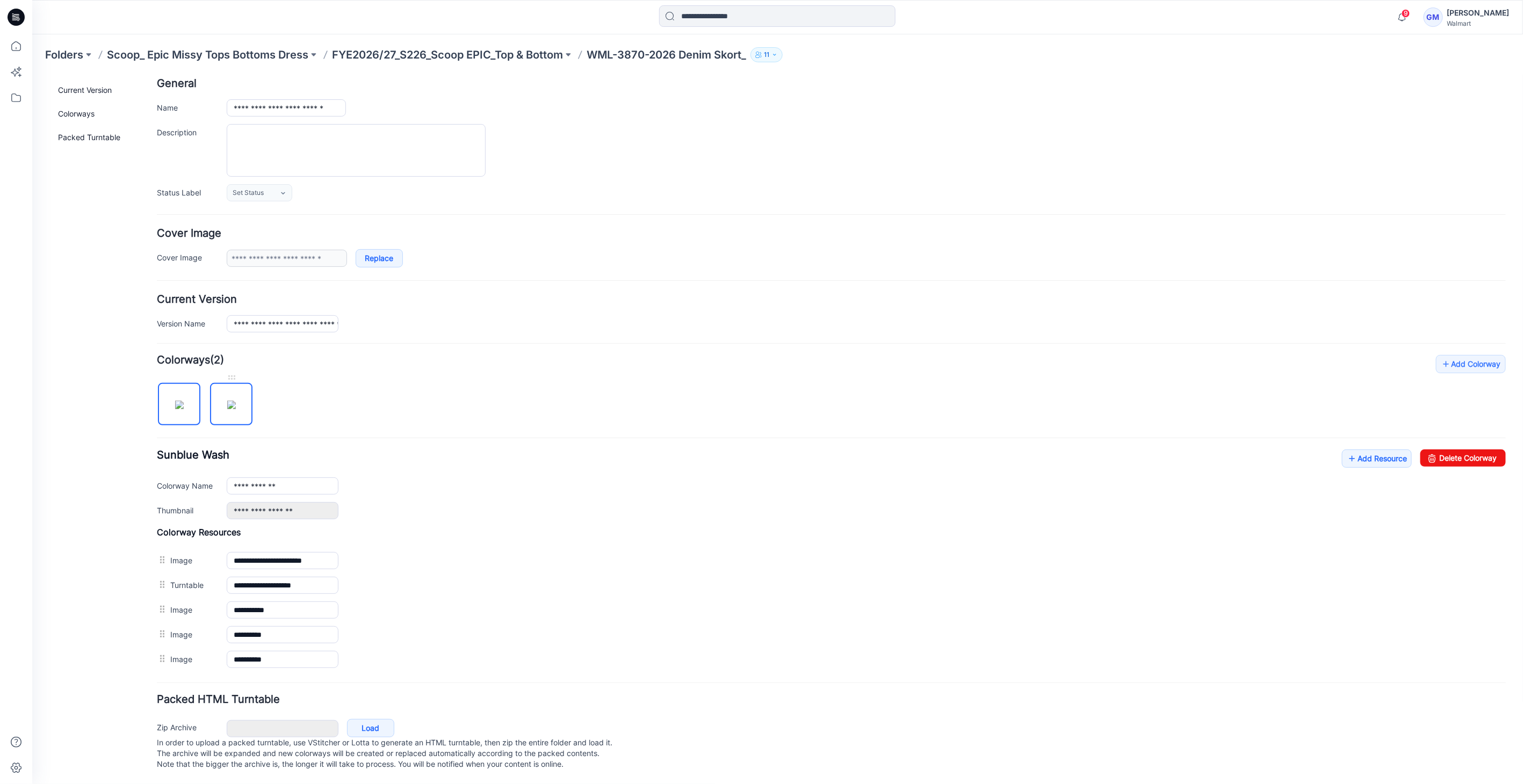
click at [231, 403] on img at bounding box center [231, 405] width 9 height 9
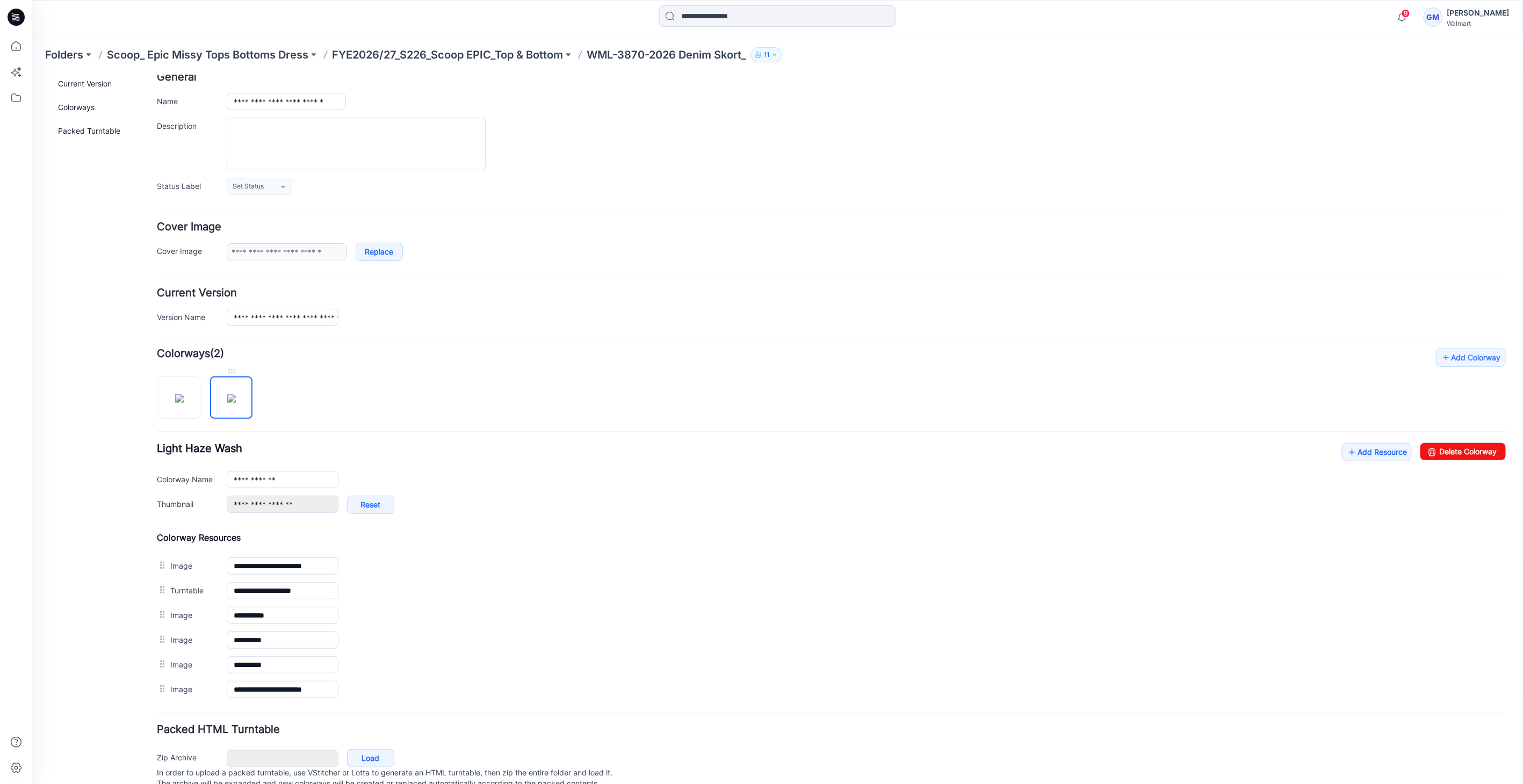
type input "**********"
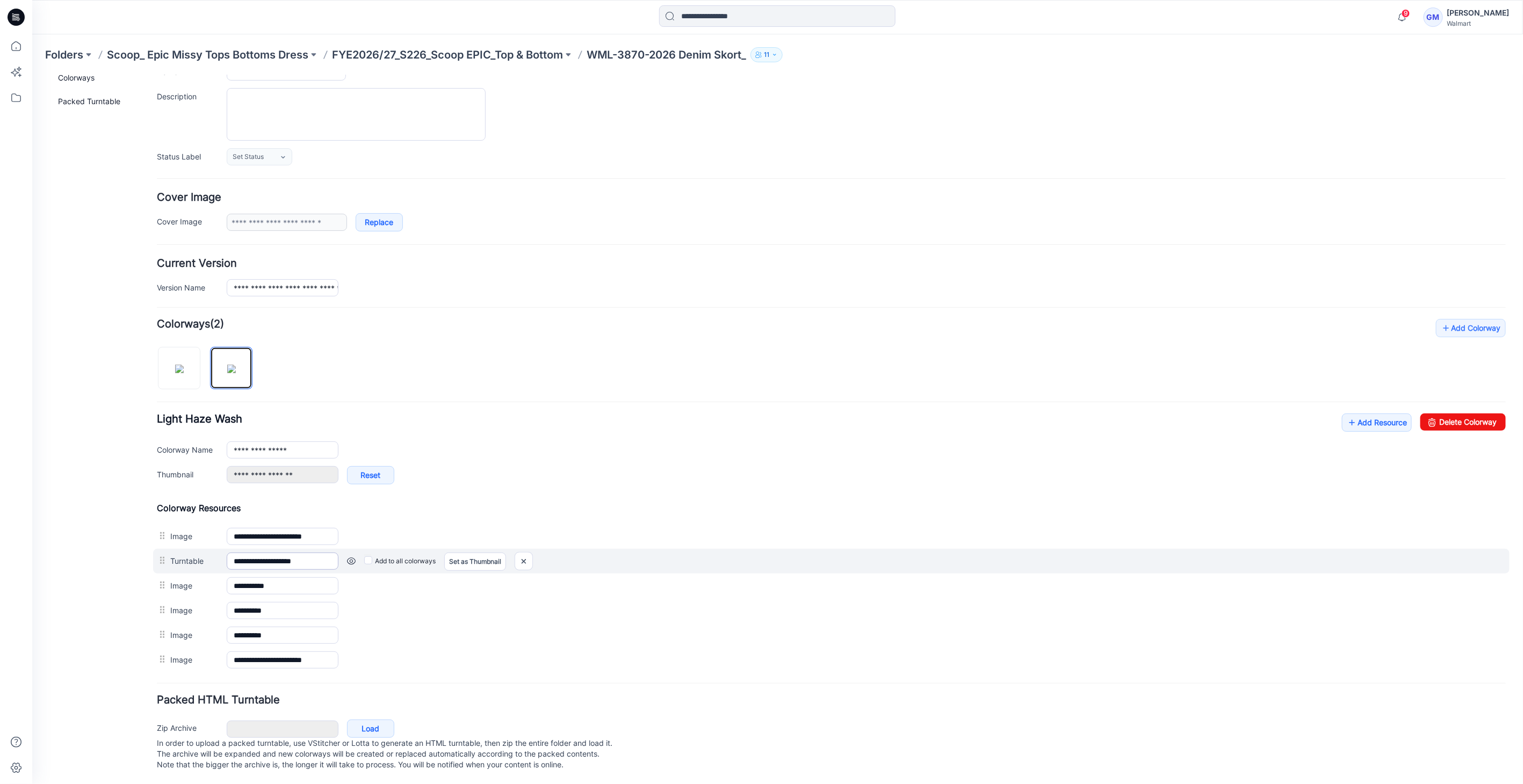
scroll to position [100, 0]
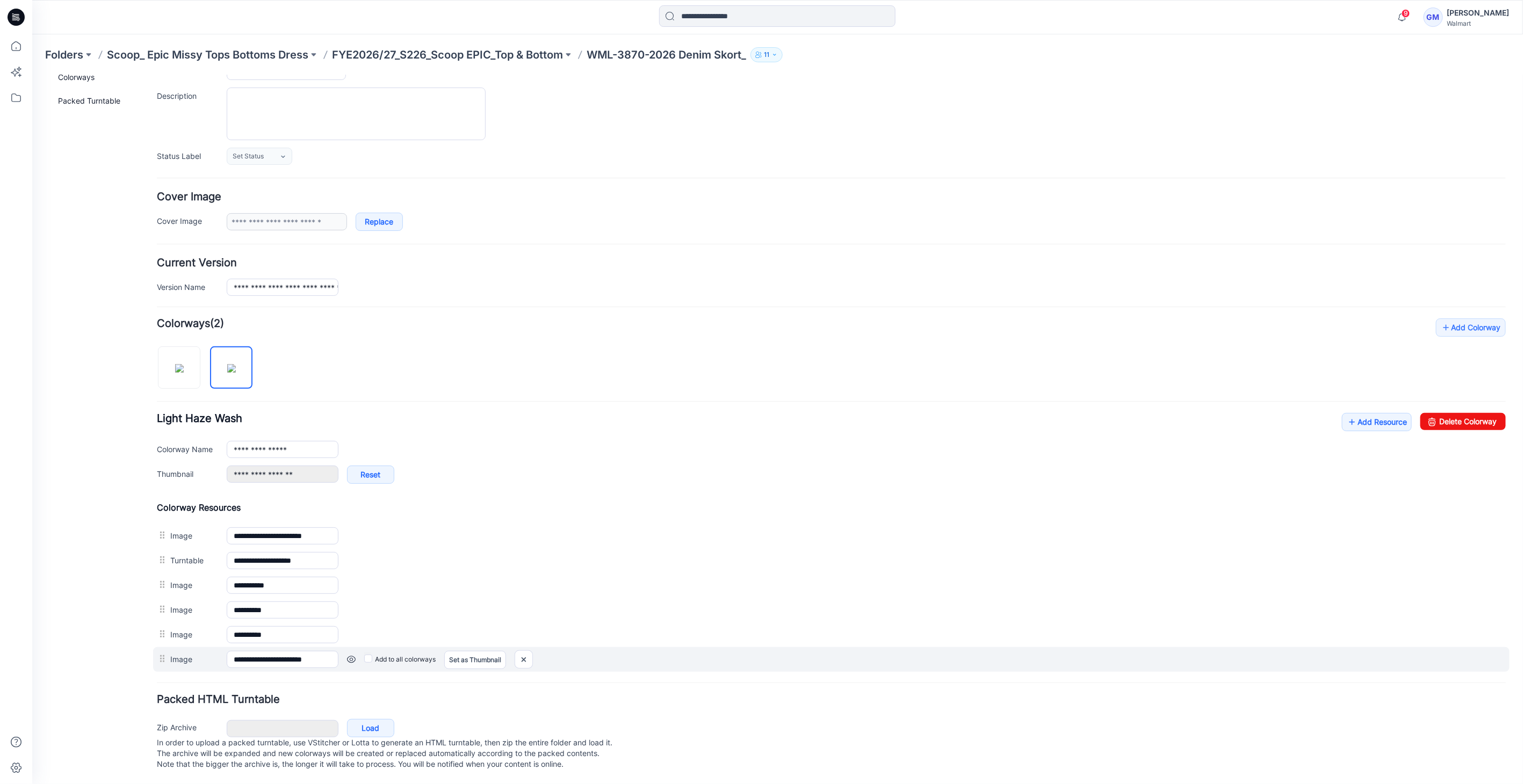
click at [32, 75] on link at bounding box center [32, 75] width 0 height 0
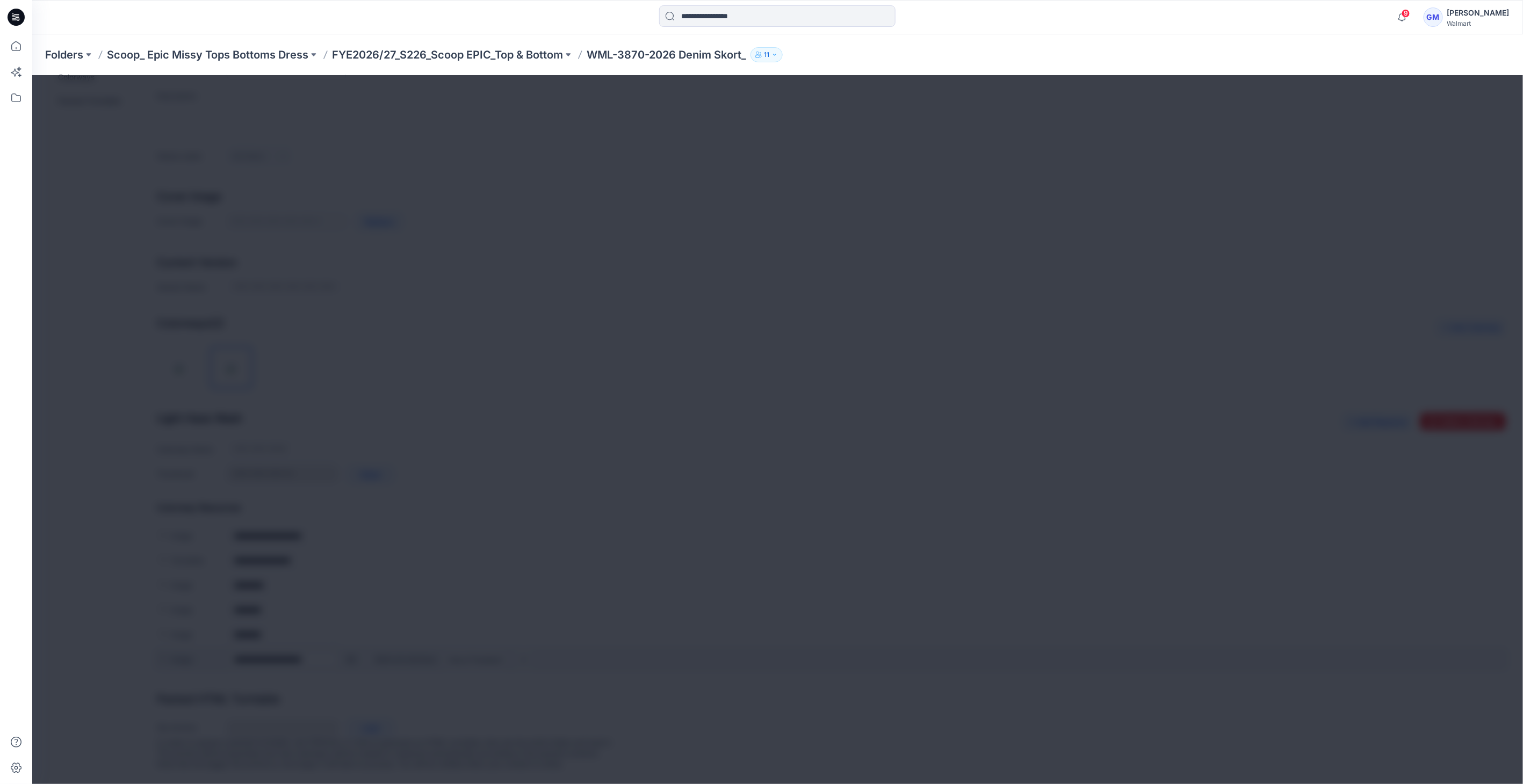
scroll to position [99, 0]
click at [352, 649] on div at bounding box center [778, 429] width 1491 height 709
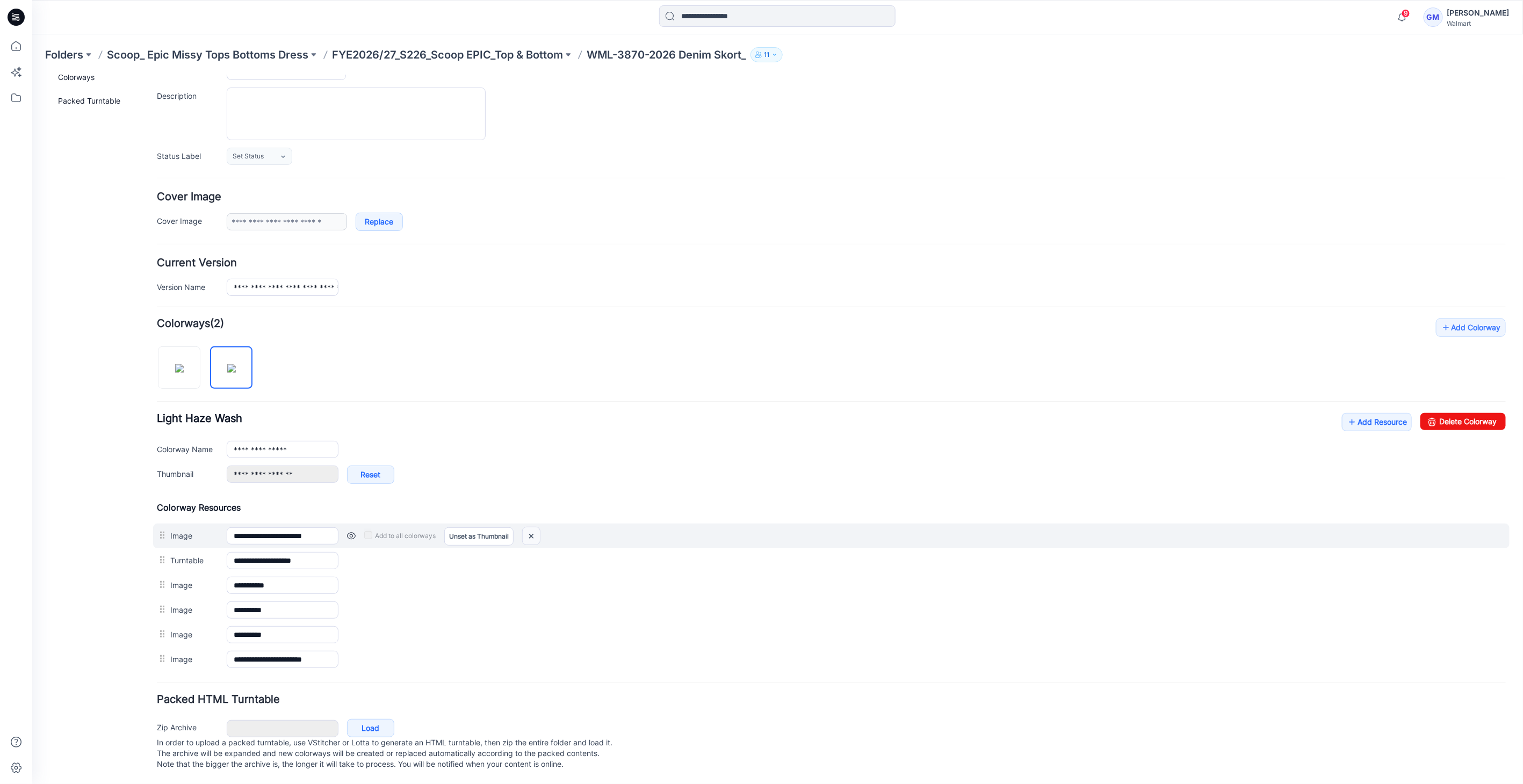
click at [530, 527] on img at bounding box center [531, 536] width 17 height 17
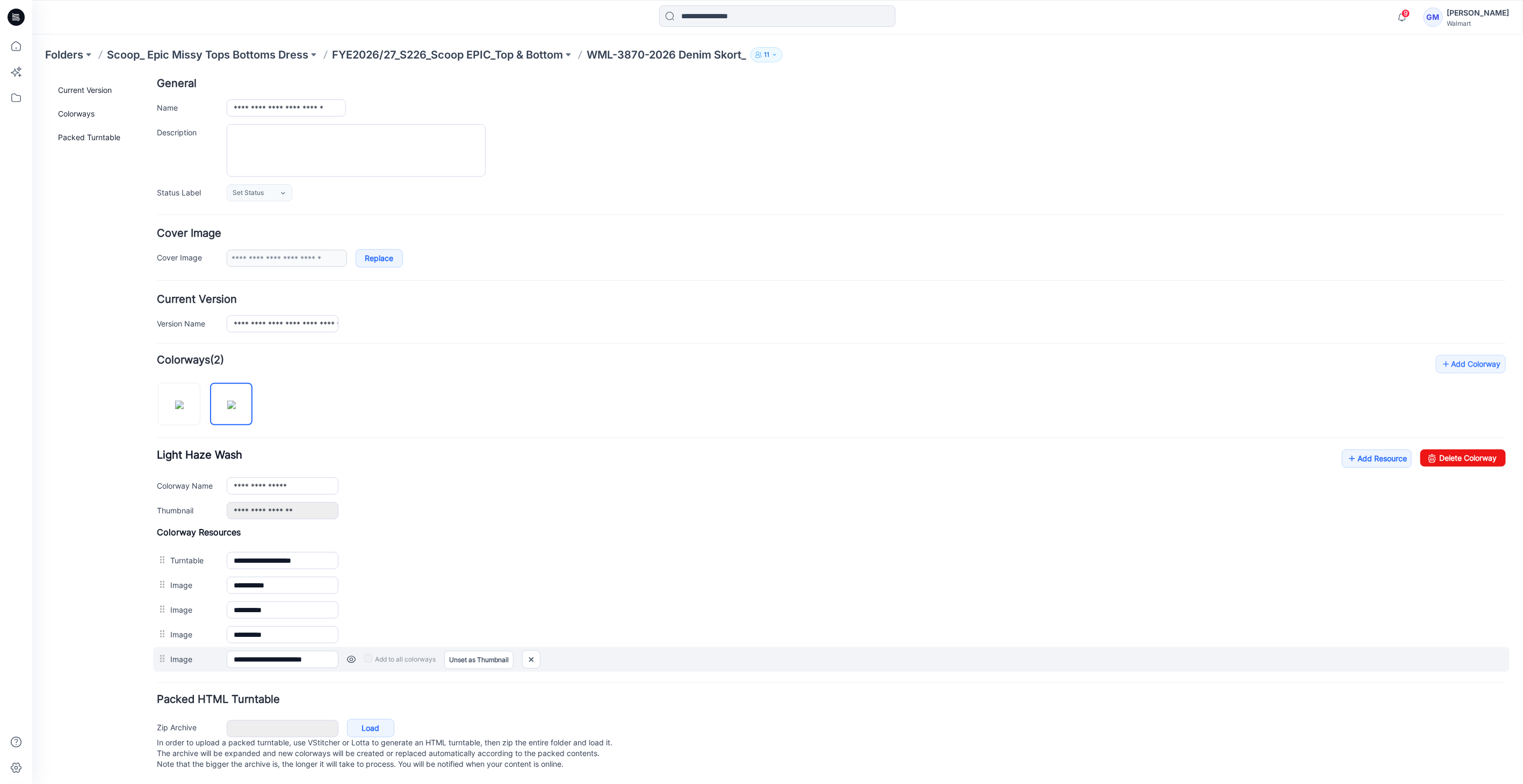
scroll to position [63, 0]
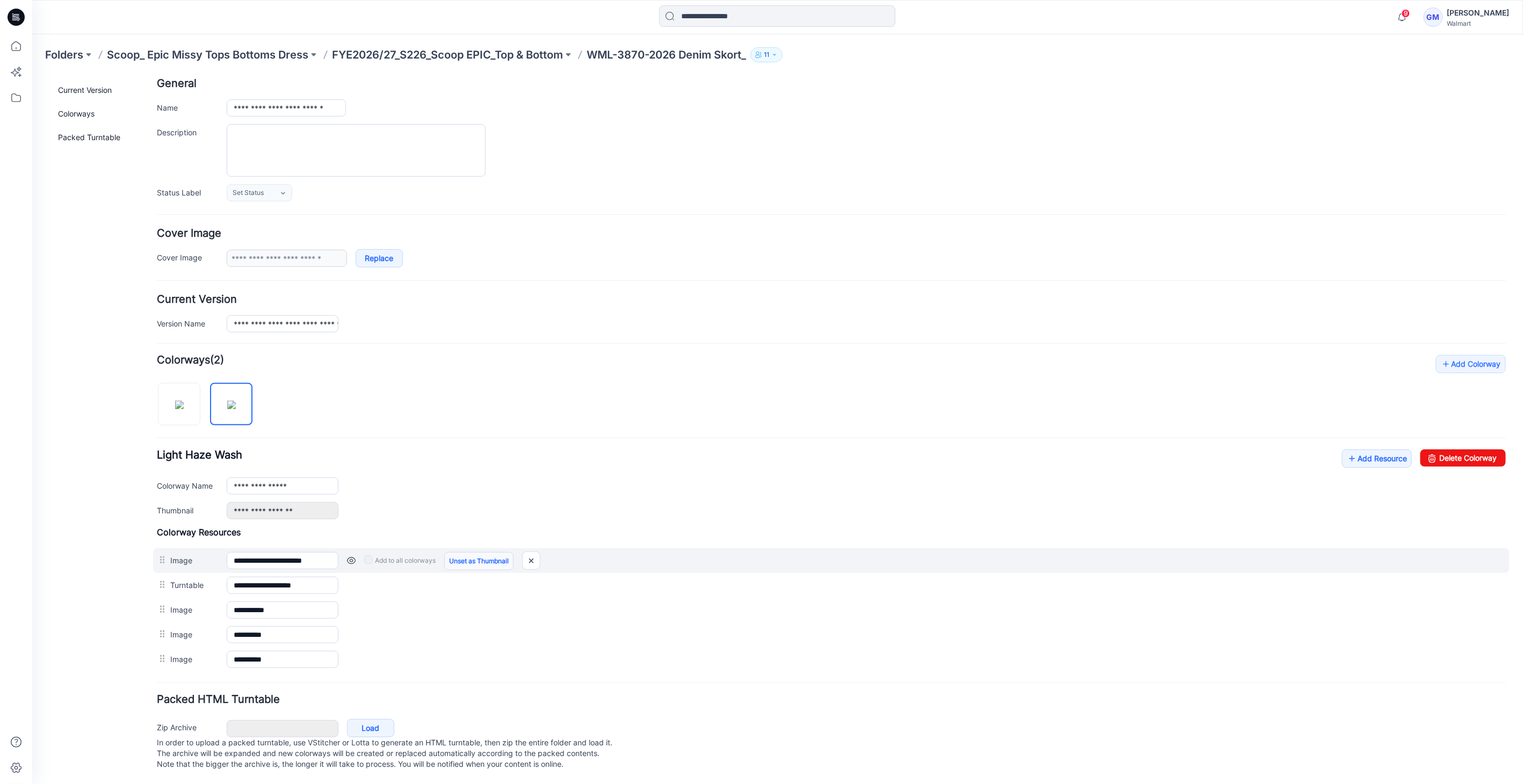
click at [475, 552] on link "Unset as Thumbnail" at bounding box center [478, 561] width 69 height 18
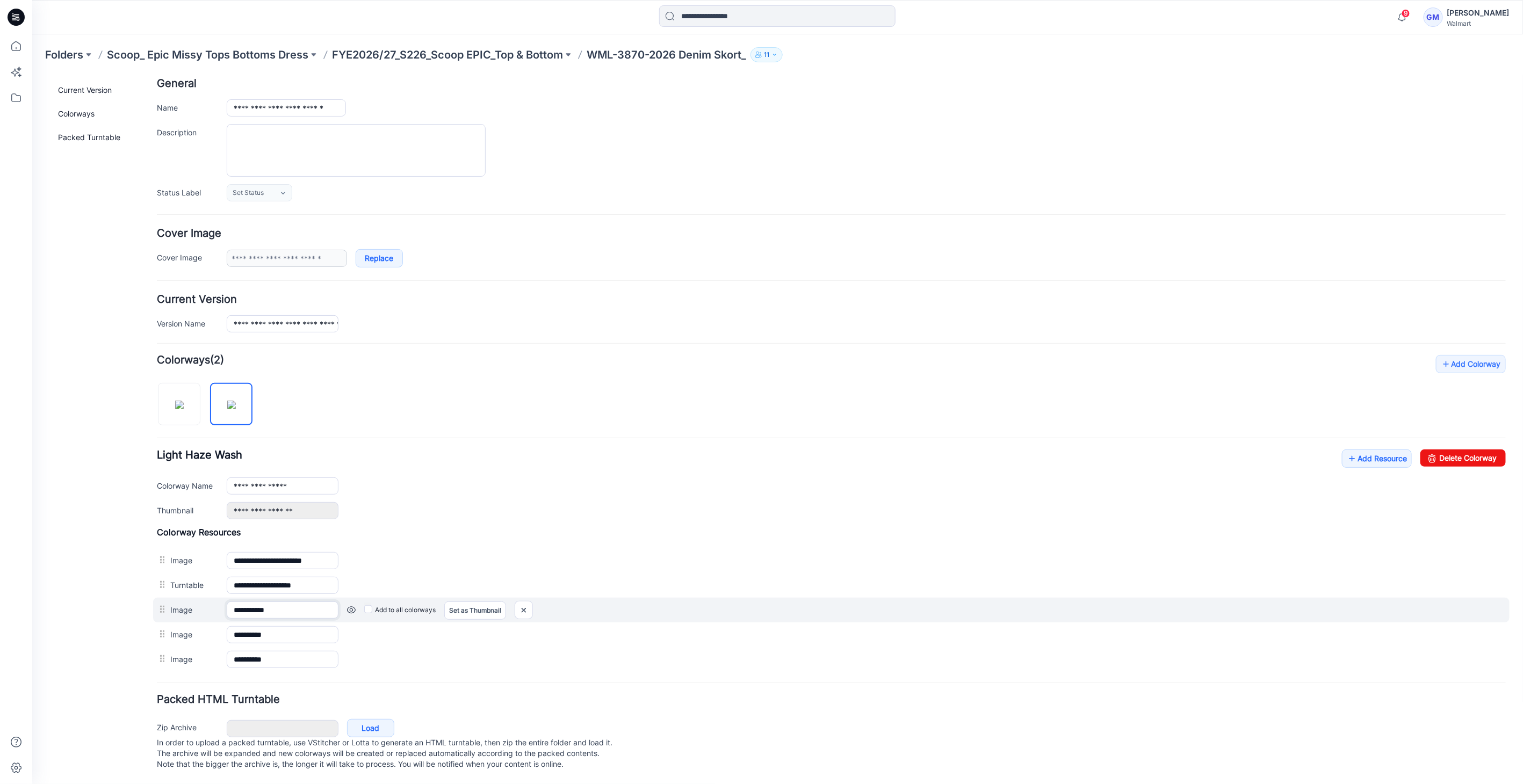
click at [309, 601] on input "**********" at bounding box center [282, 610] width 111 height 17
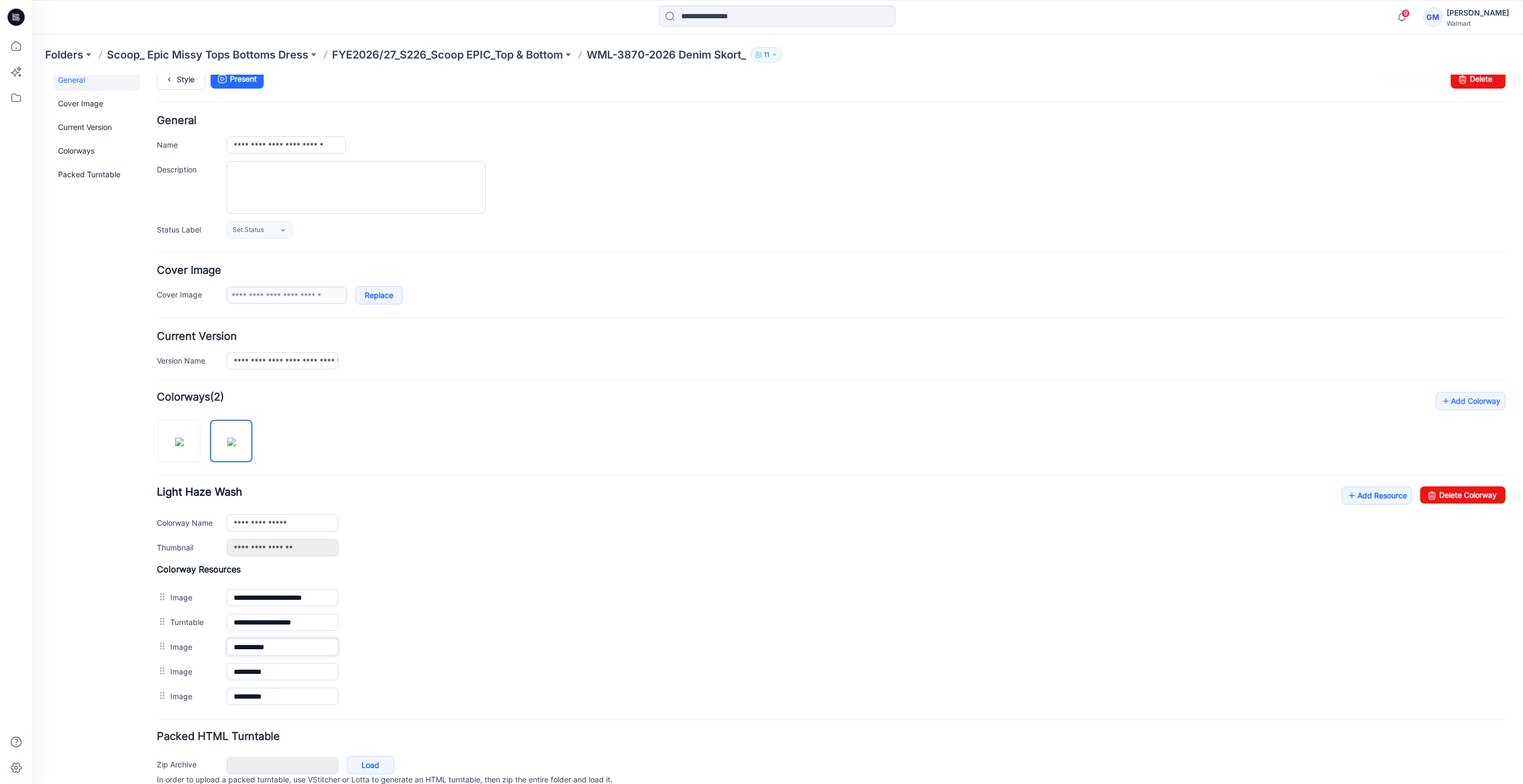
scroll to position [0, 0]
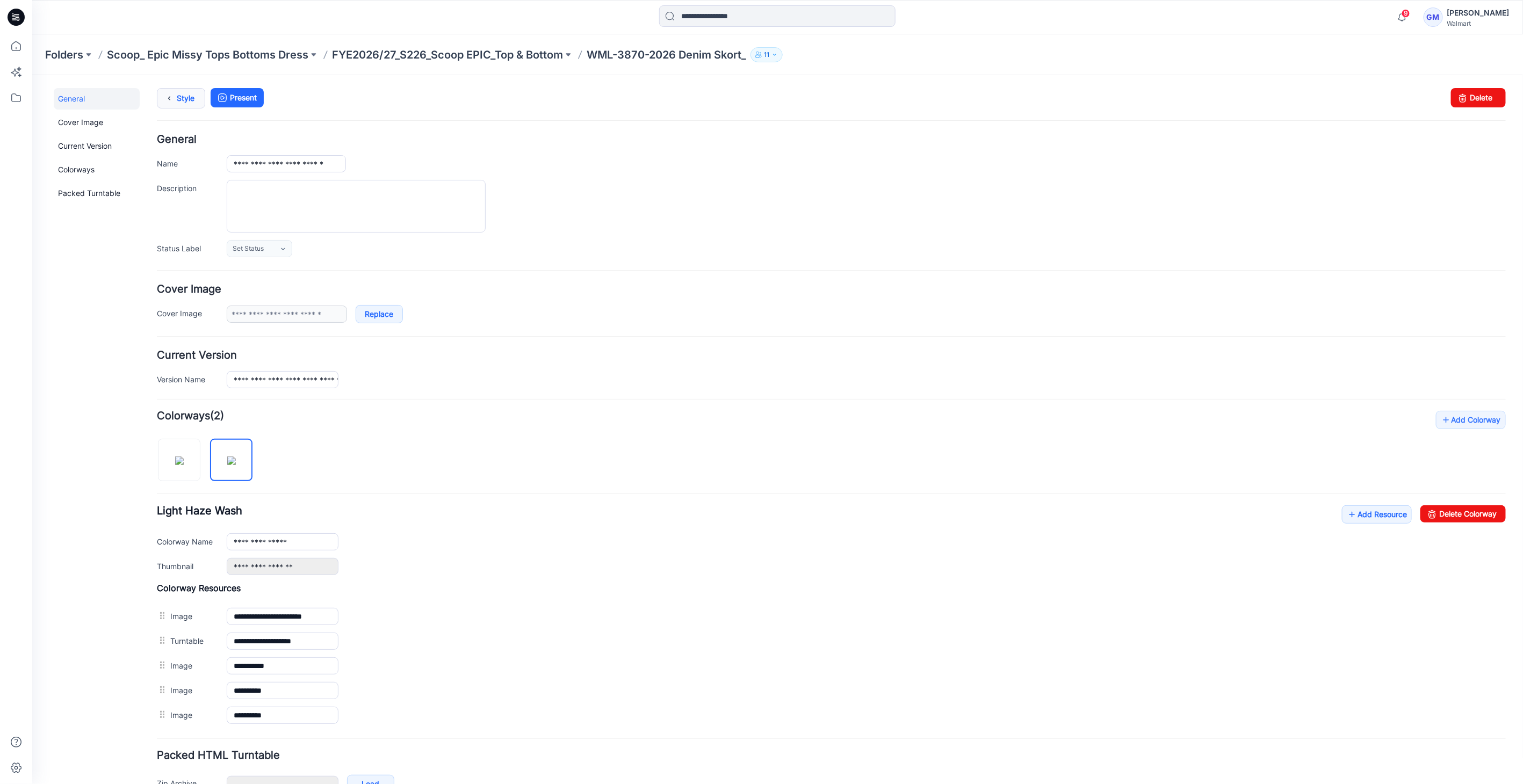
click at [183, 98] on link "Style" at bounding box center [181, 98] width 48 height 20
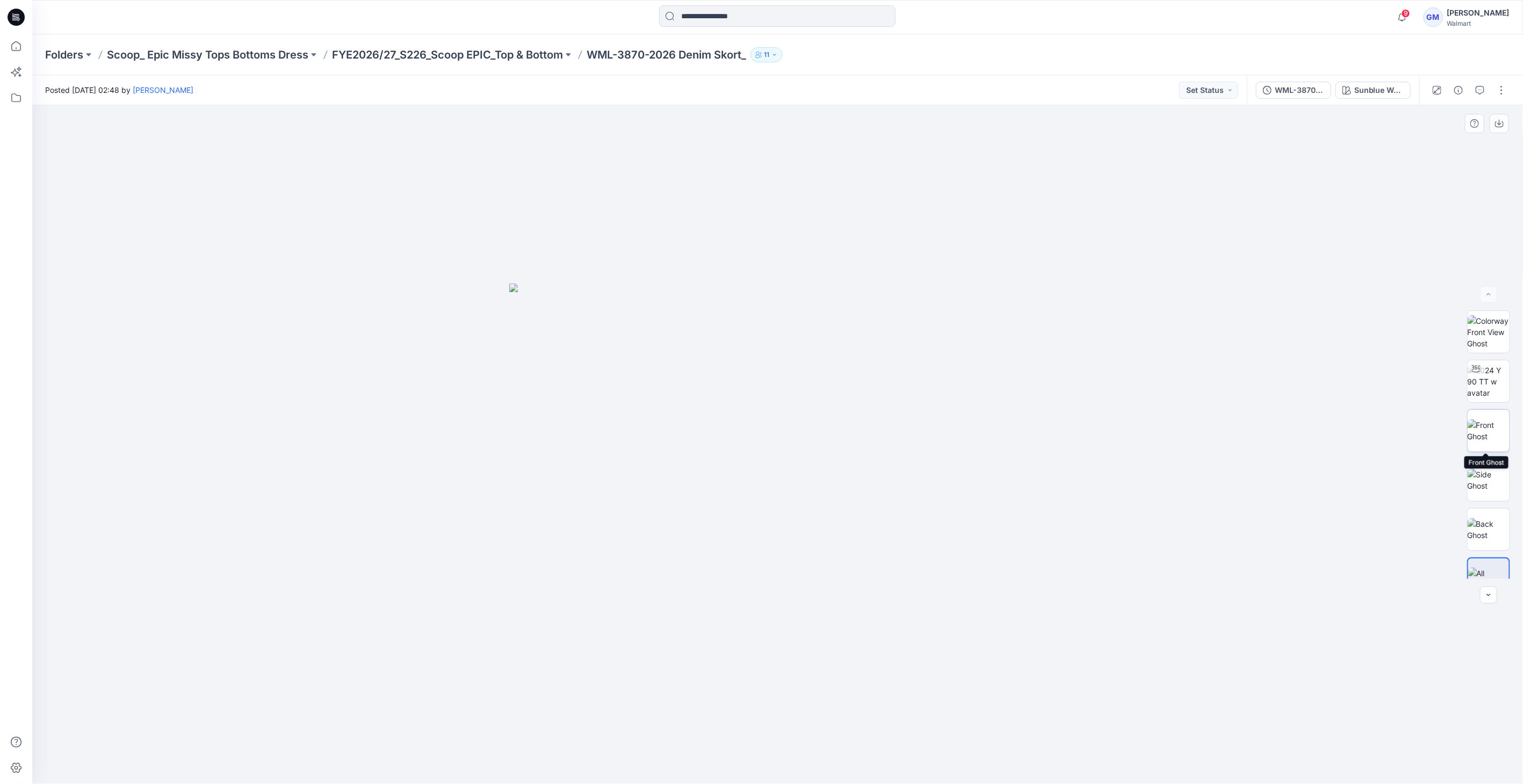
click at [1481, 421] on img at bounding box center [1489, 430] width 42 height 23
click at [1365, 84] on div "Sunblue Wash" at bounding box center [1379, 90] width 50 height 12
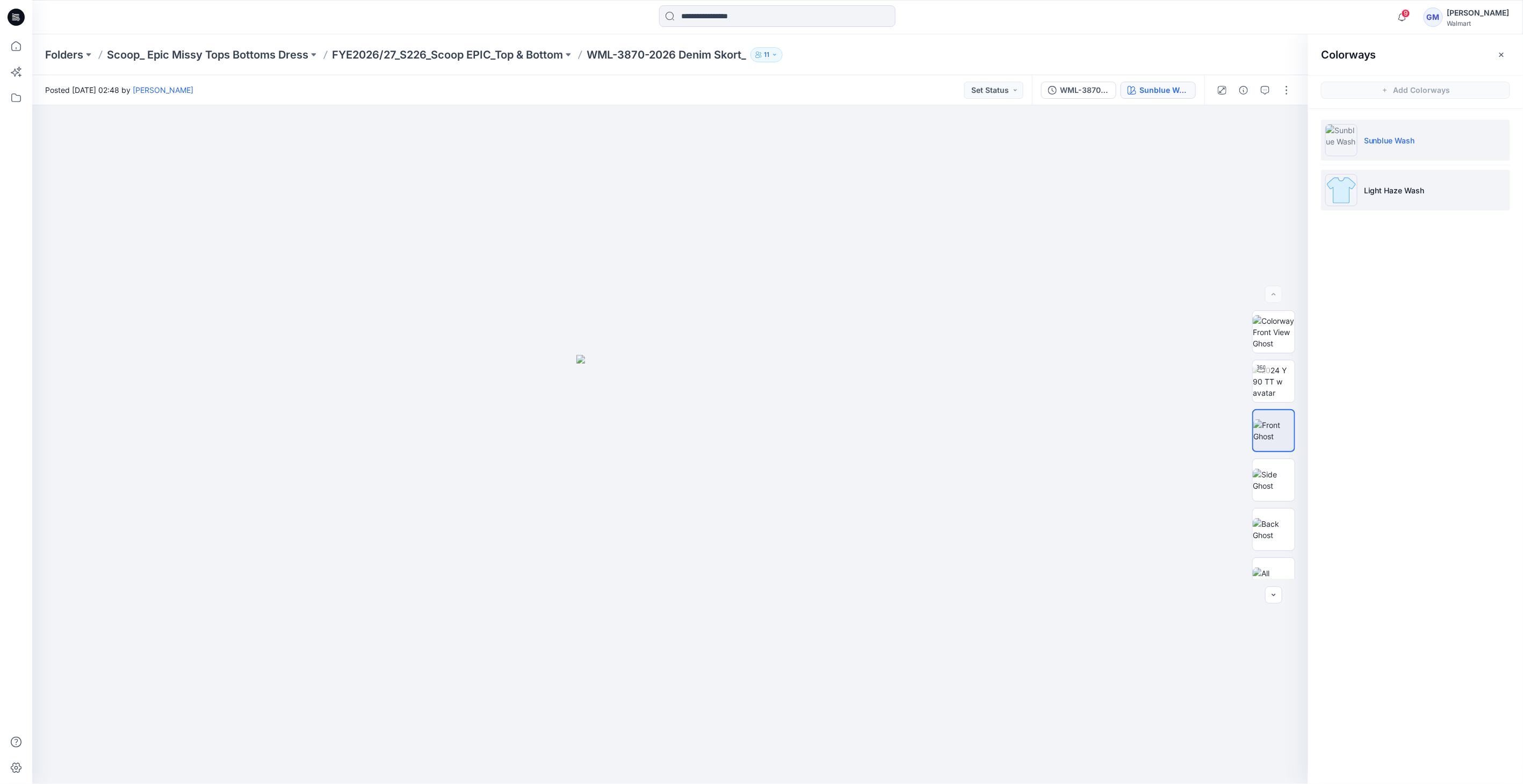
click at [1348, 189] on img at bounding box center [1341, 190] width 32 height 32
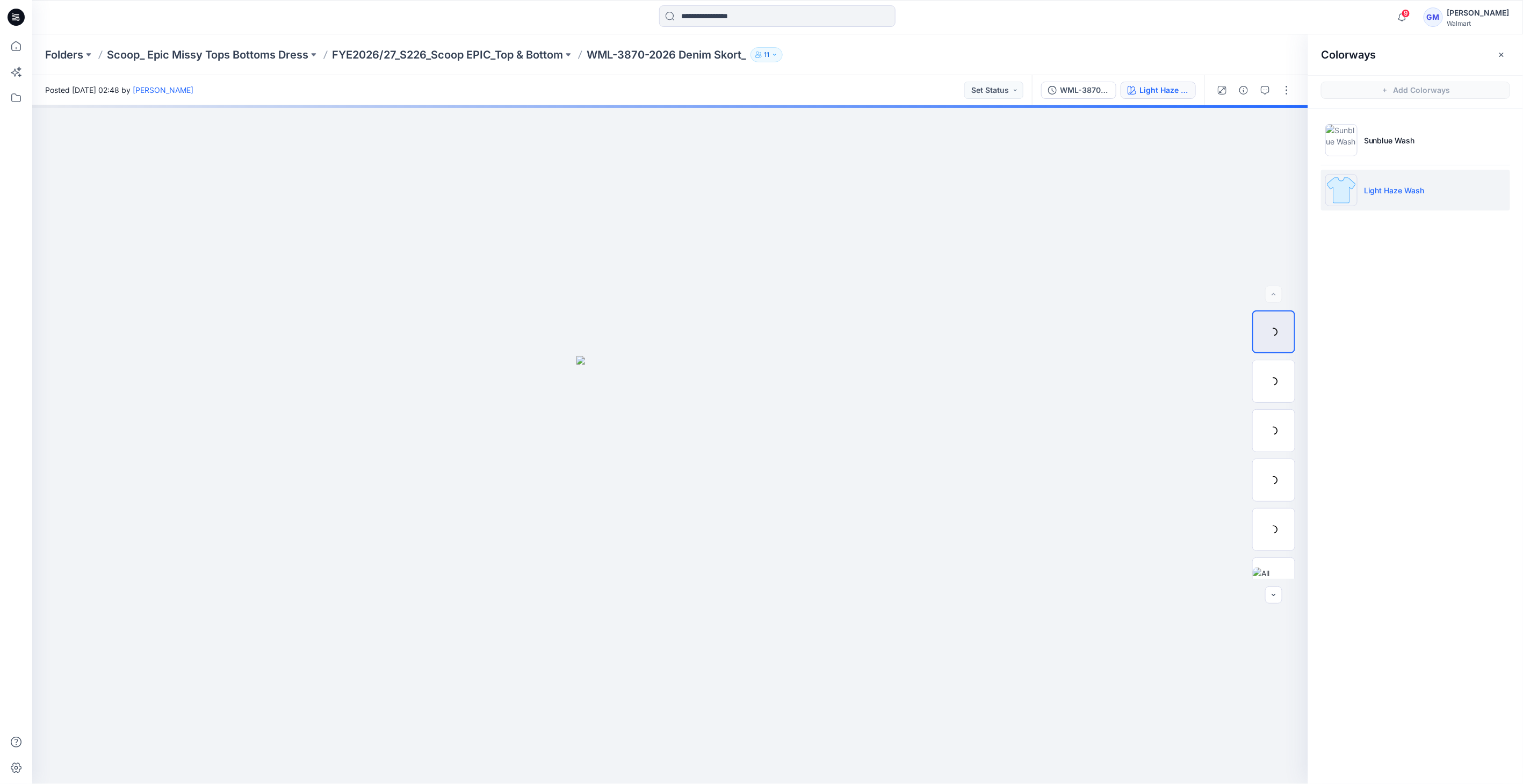
click at [1349, 191] on img at bounding box center [1341, 190] width 32 height 32
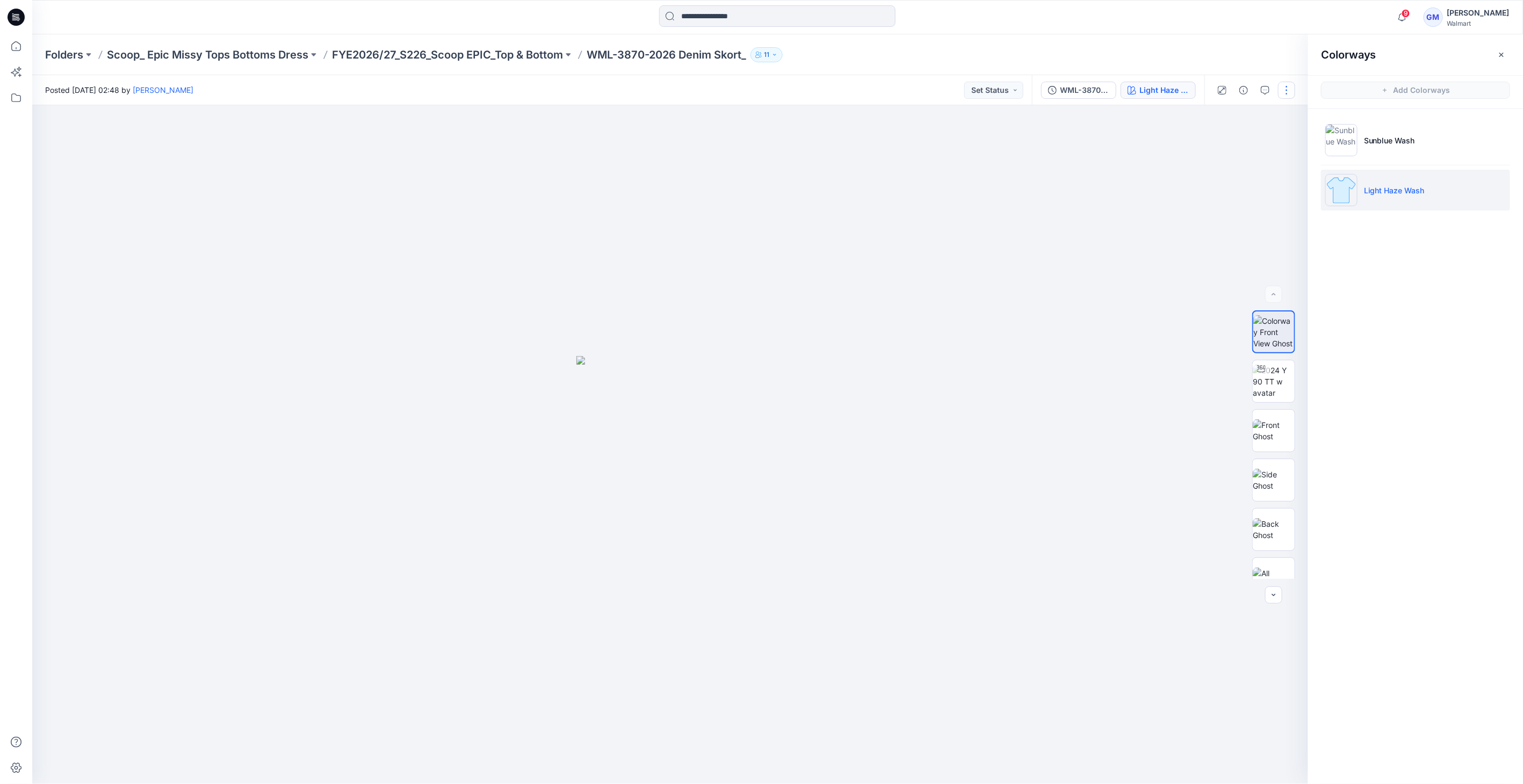
click at [1288, 82] on button "button" at bounding box center [1286, 90] width 17 height 17
click at [1235, 138] on button "Edit" at bounding box center [1241, 145] width 99 height 20
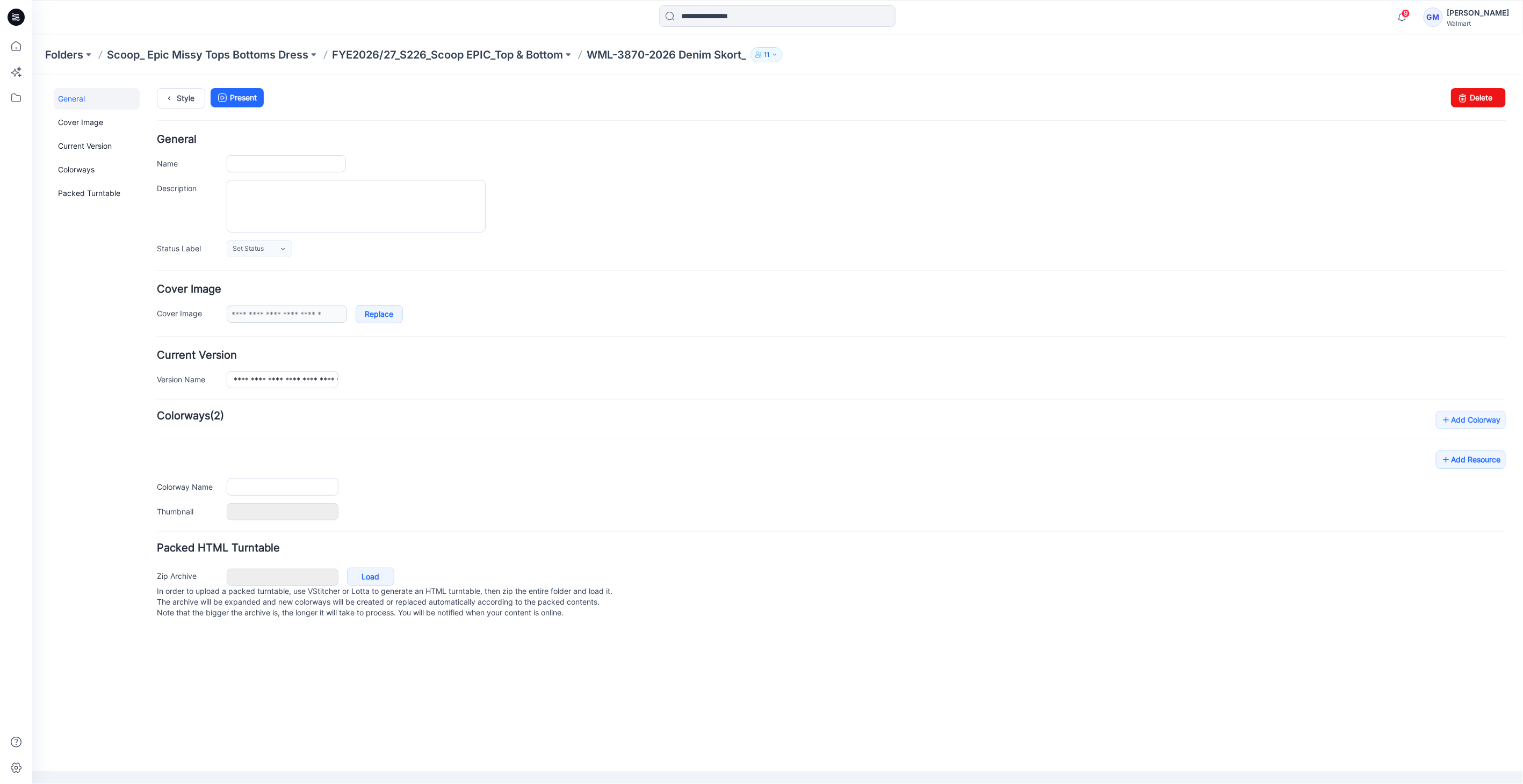
type input "**********"
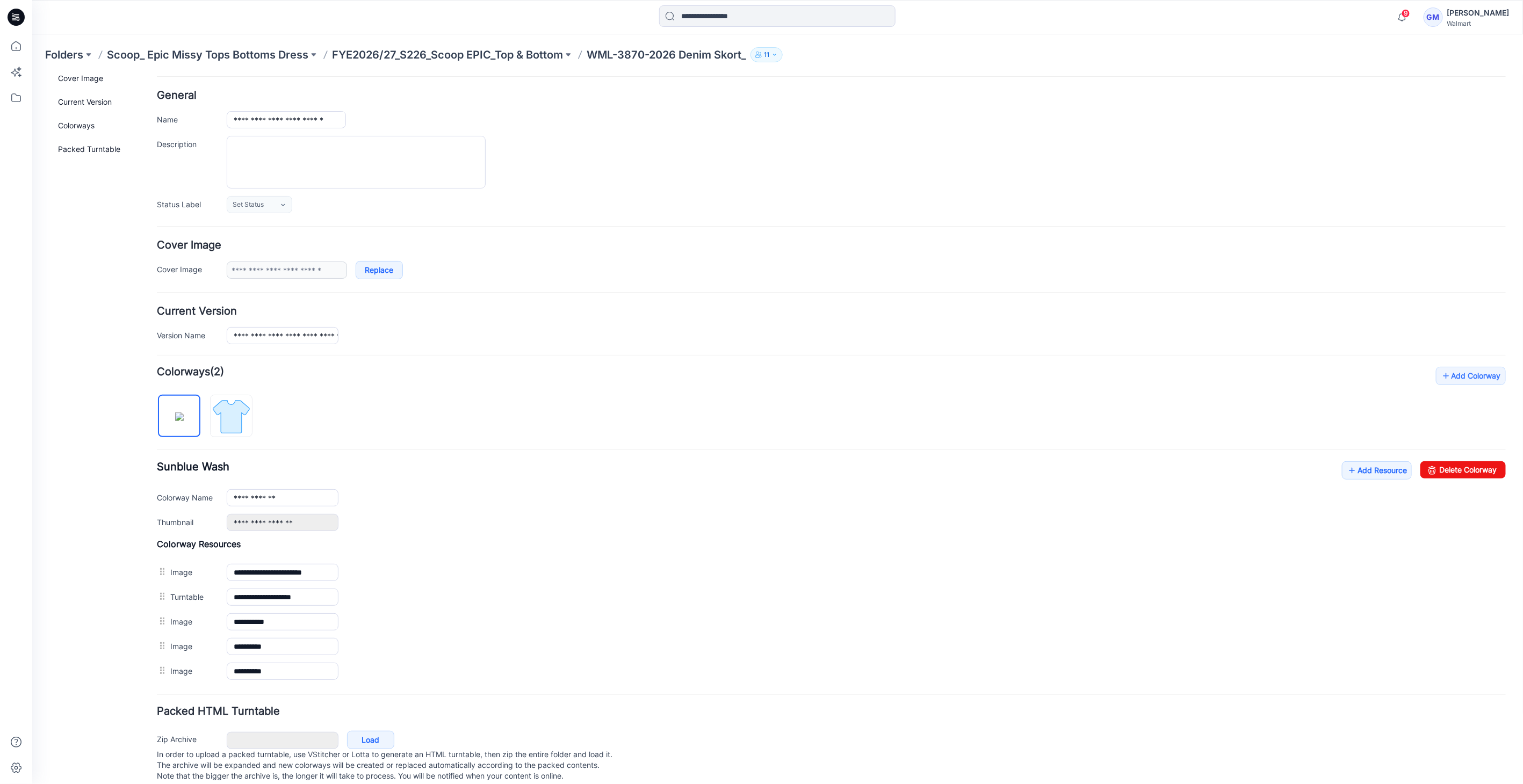
scroll to position [63, 0]
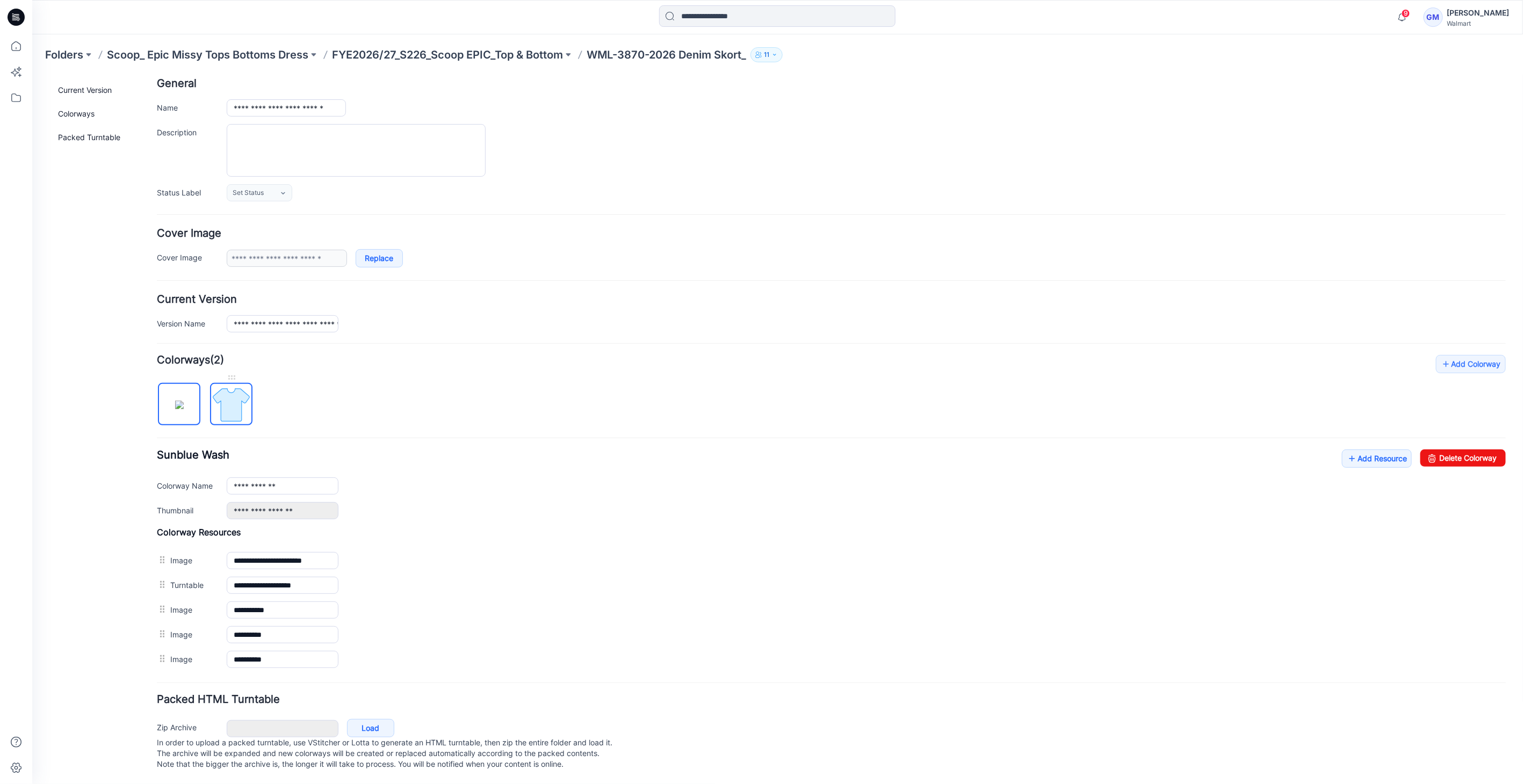
click at [237, 403] on img at bounding box center [230, 404] width 40 height 40
type input "**********"
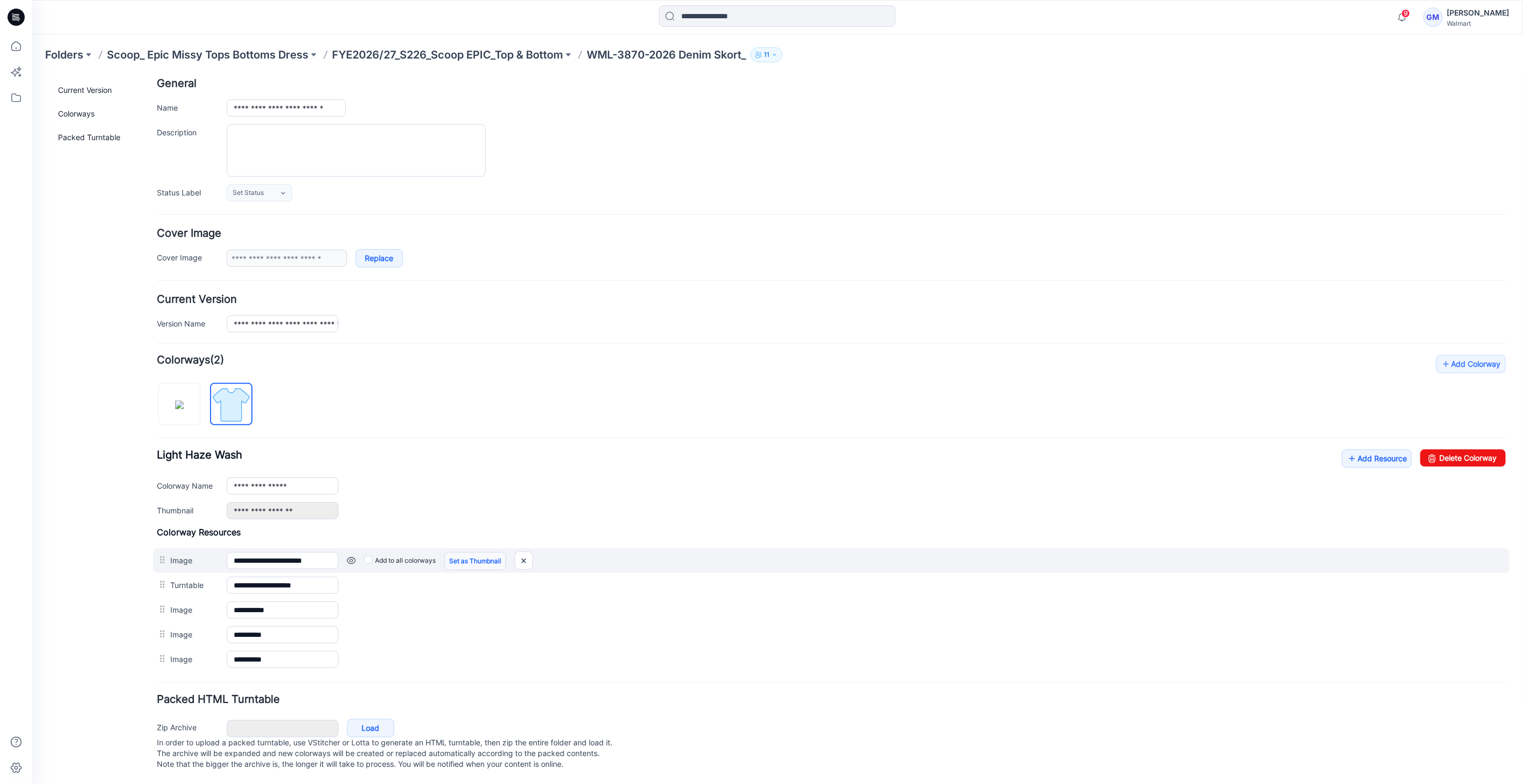
click at [484, 552] on link "Set as Thumbnail" at bounding box center [474, 561] width 62 height 18
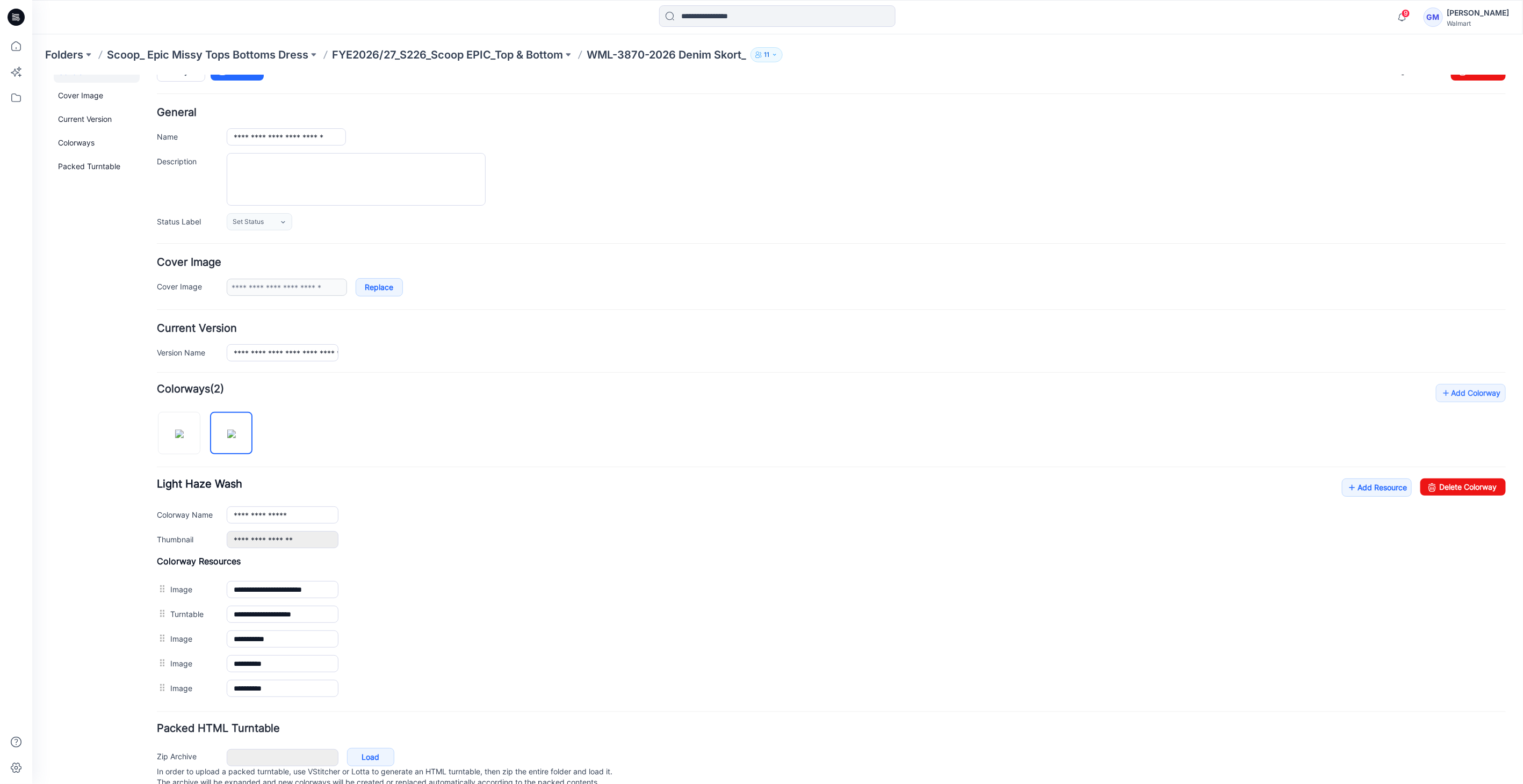
scroll to position [0, 0]
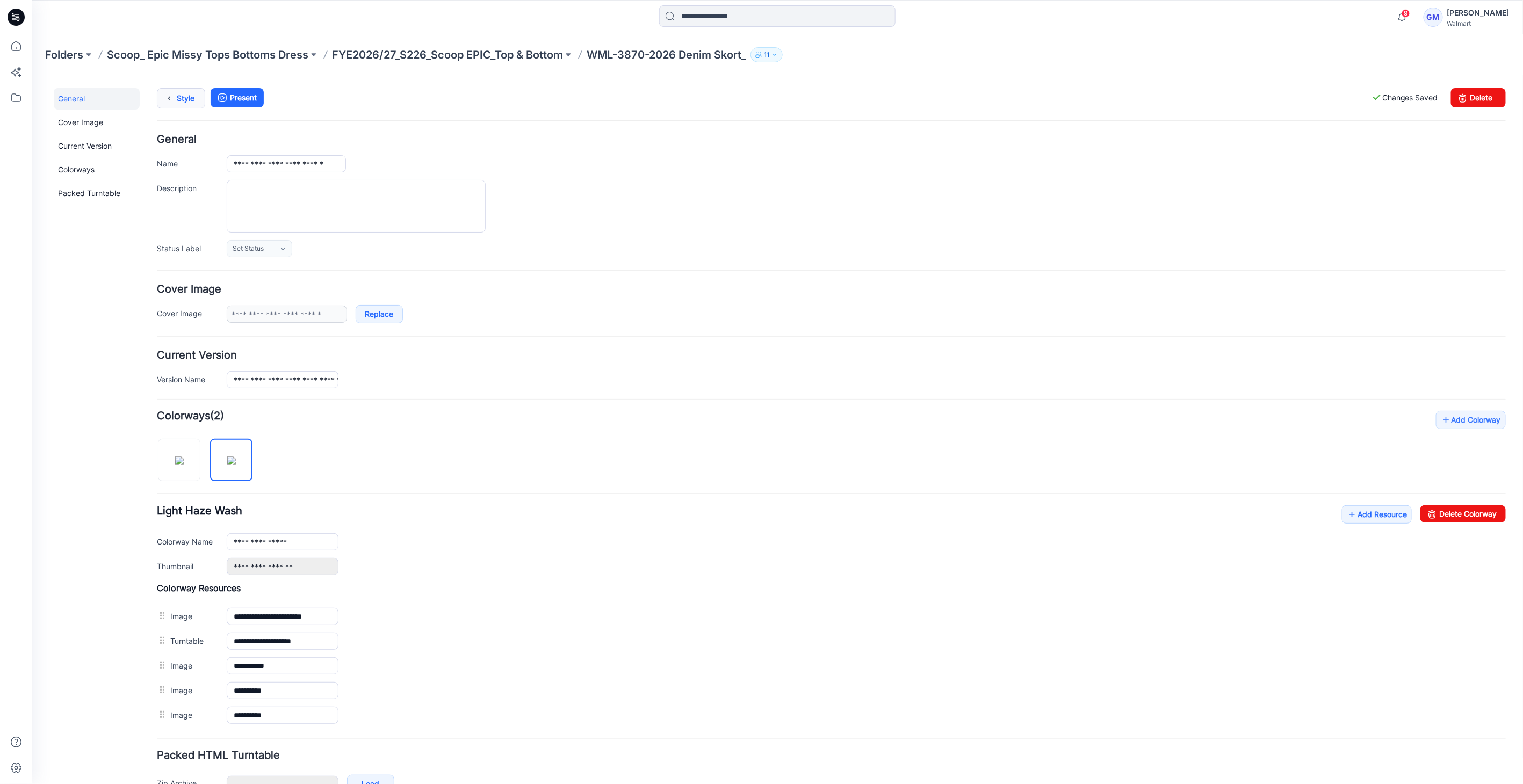
click at [188, 95] on link "Style" at bounding box center [181, 98] width 48 height 20
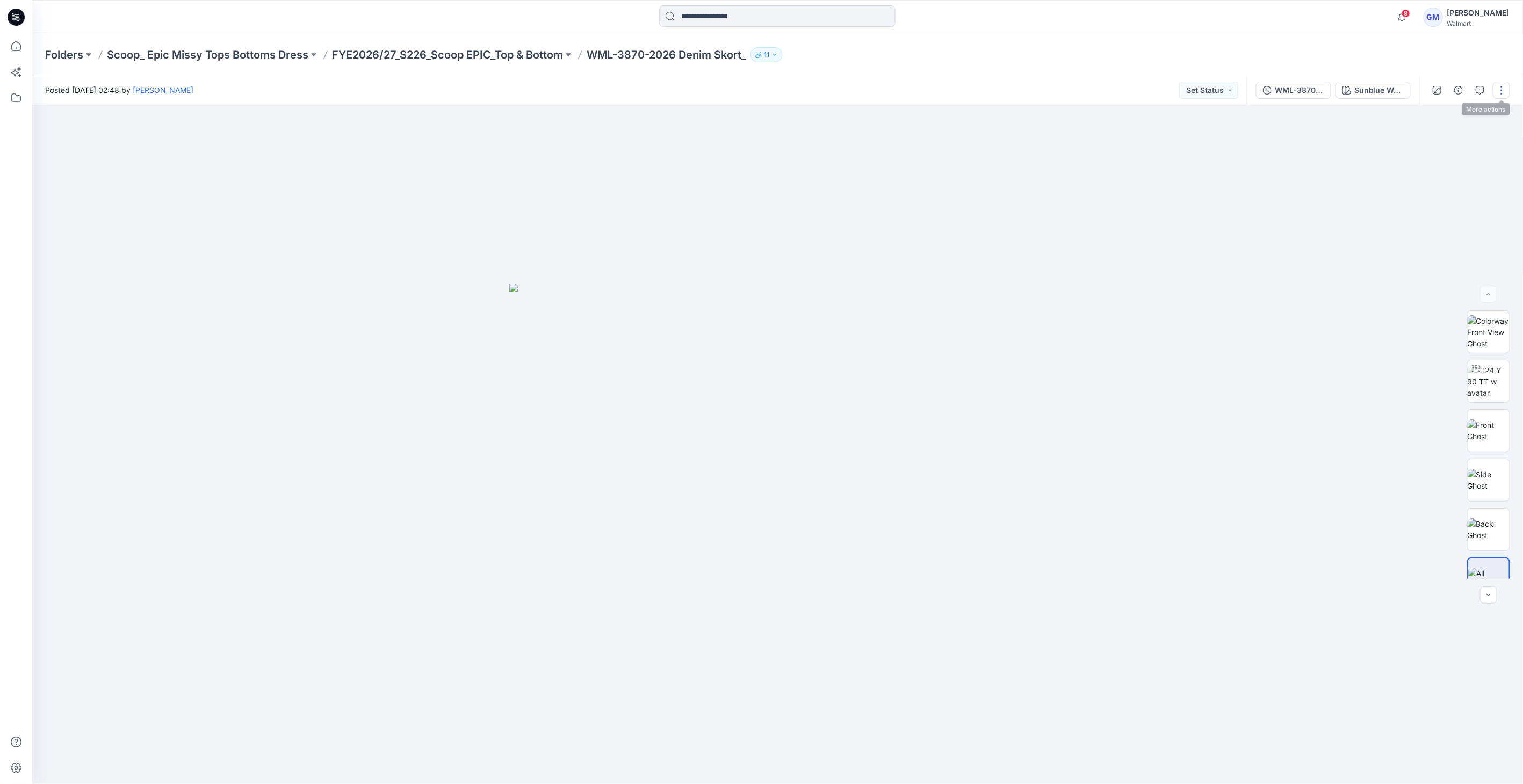
click at [1501, 95] on button "button" at bounding box center [1501, 90] width 17 height 17
click at [1447, 147] on button "Edit" at bounding box center [1456, 145] width 99 height 20
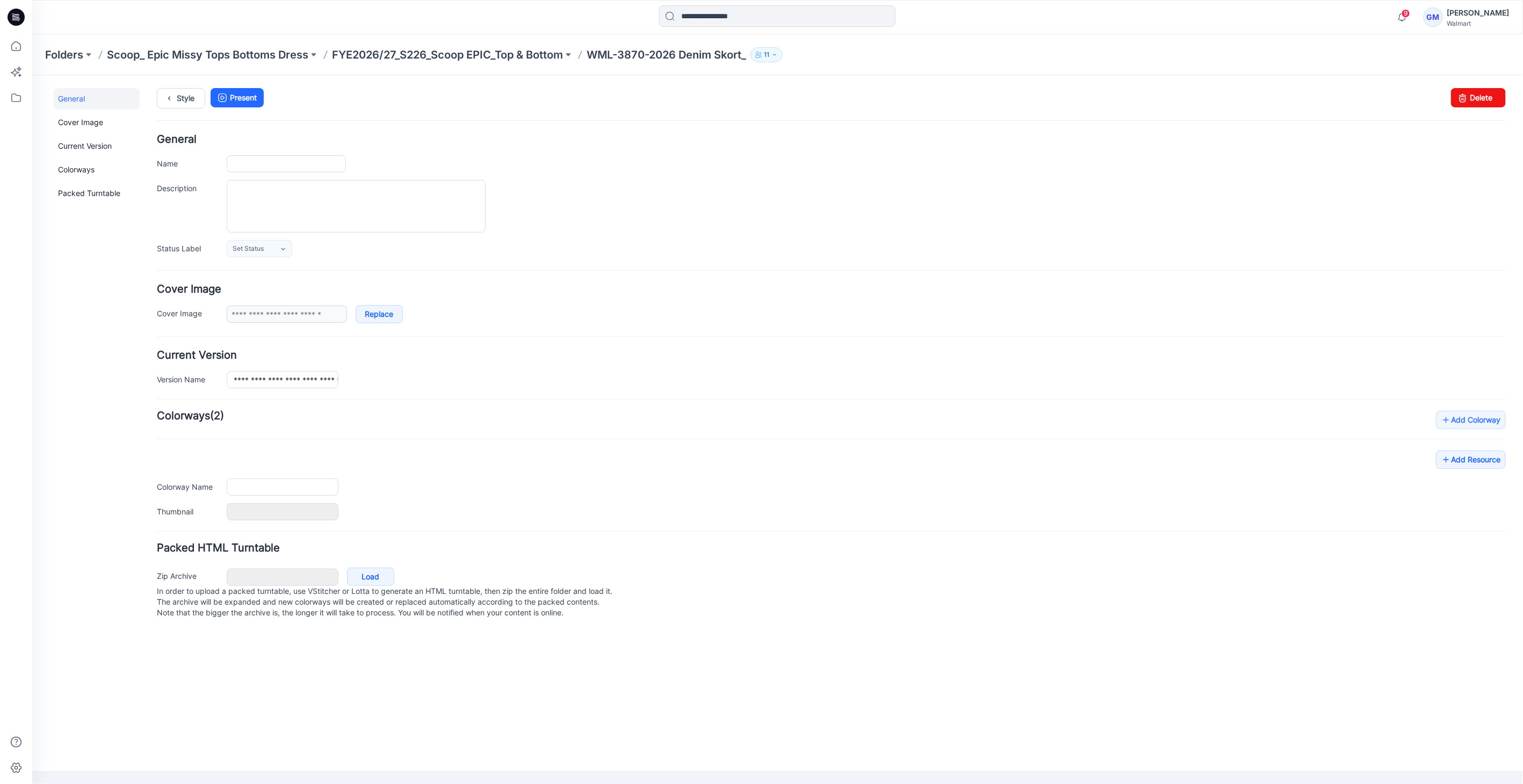
type input "**********"
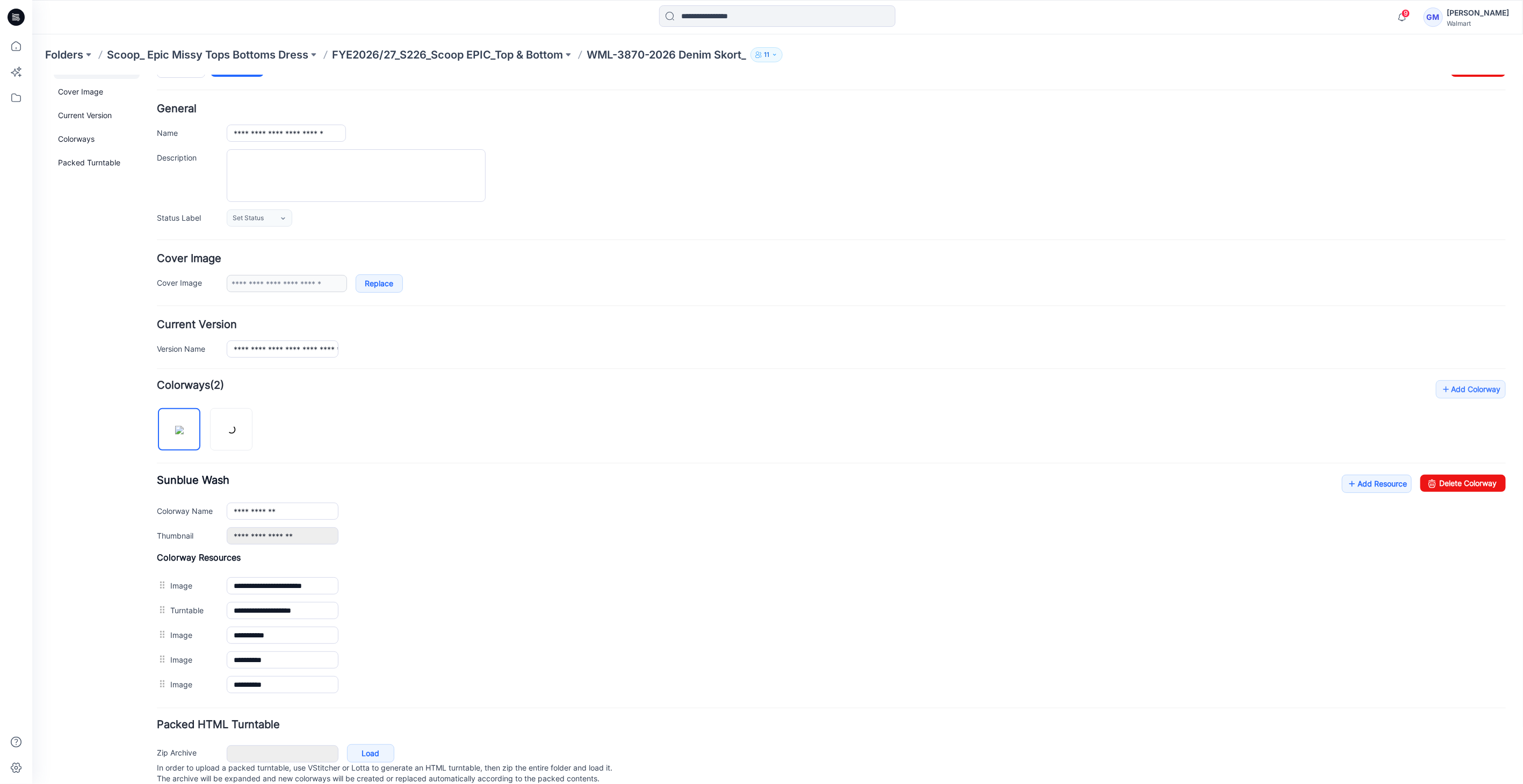
scroll to position [63, 0]
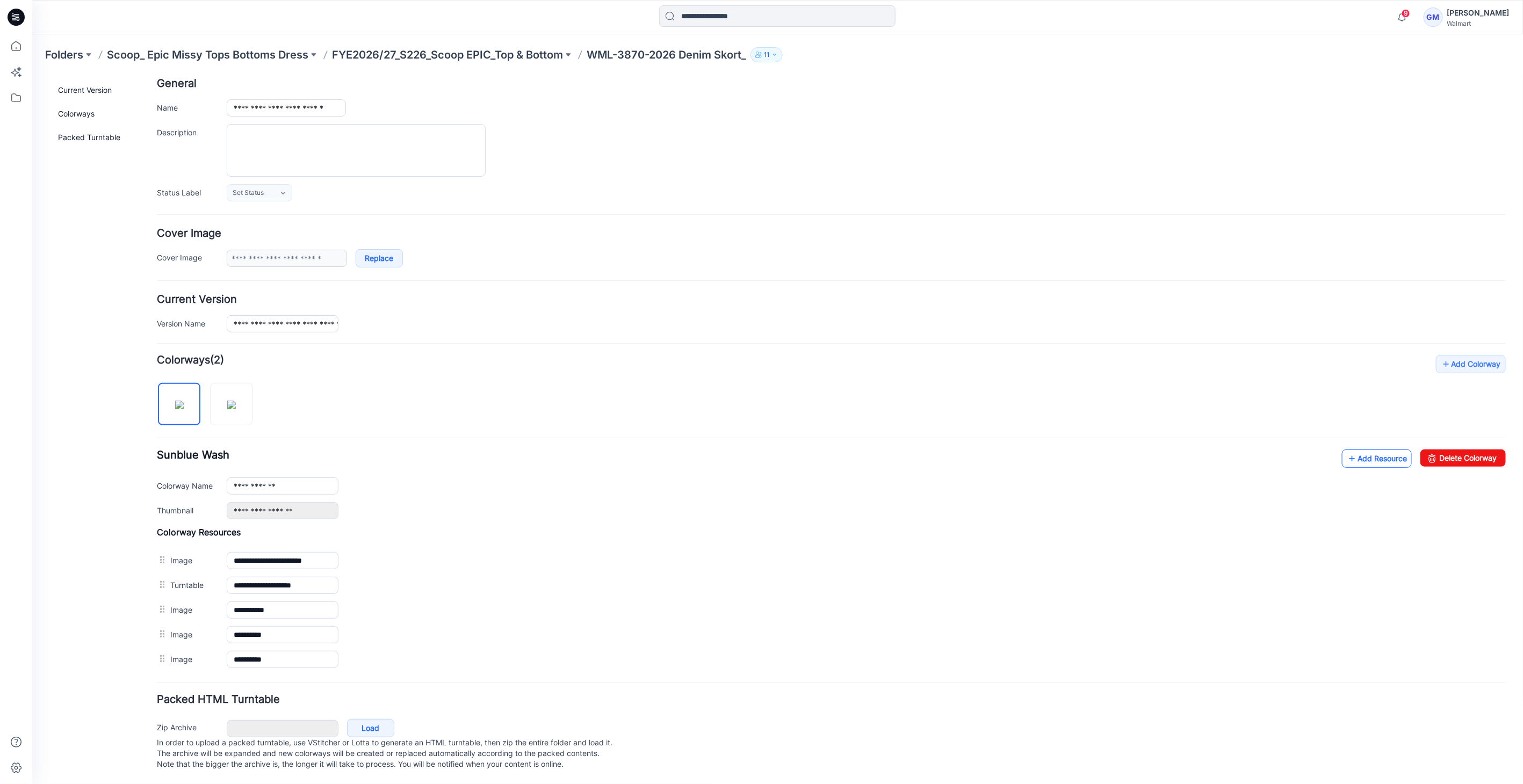
click at [1389, 449] on link "Add Resource" at bounding box center [1376, 458] width 70 height 18
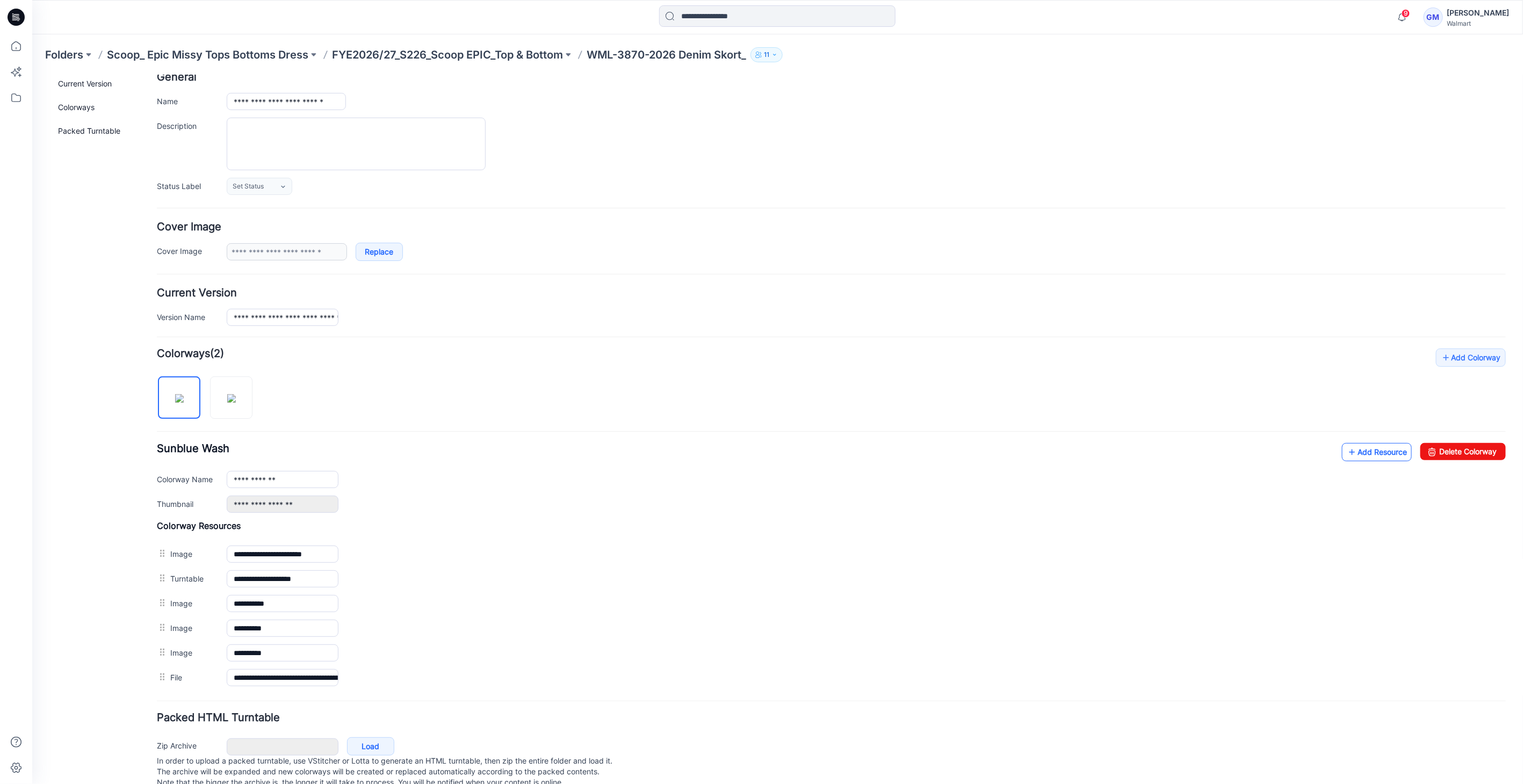
click at [1368, 444] on link "Add Resource" at bounding box center [1376, 451] width 70 height 18
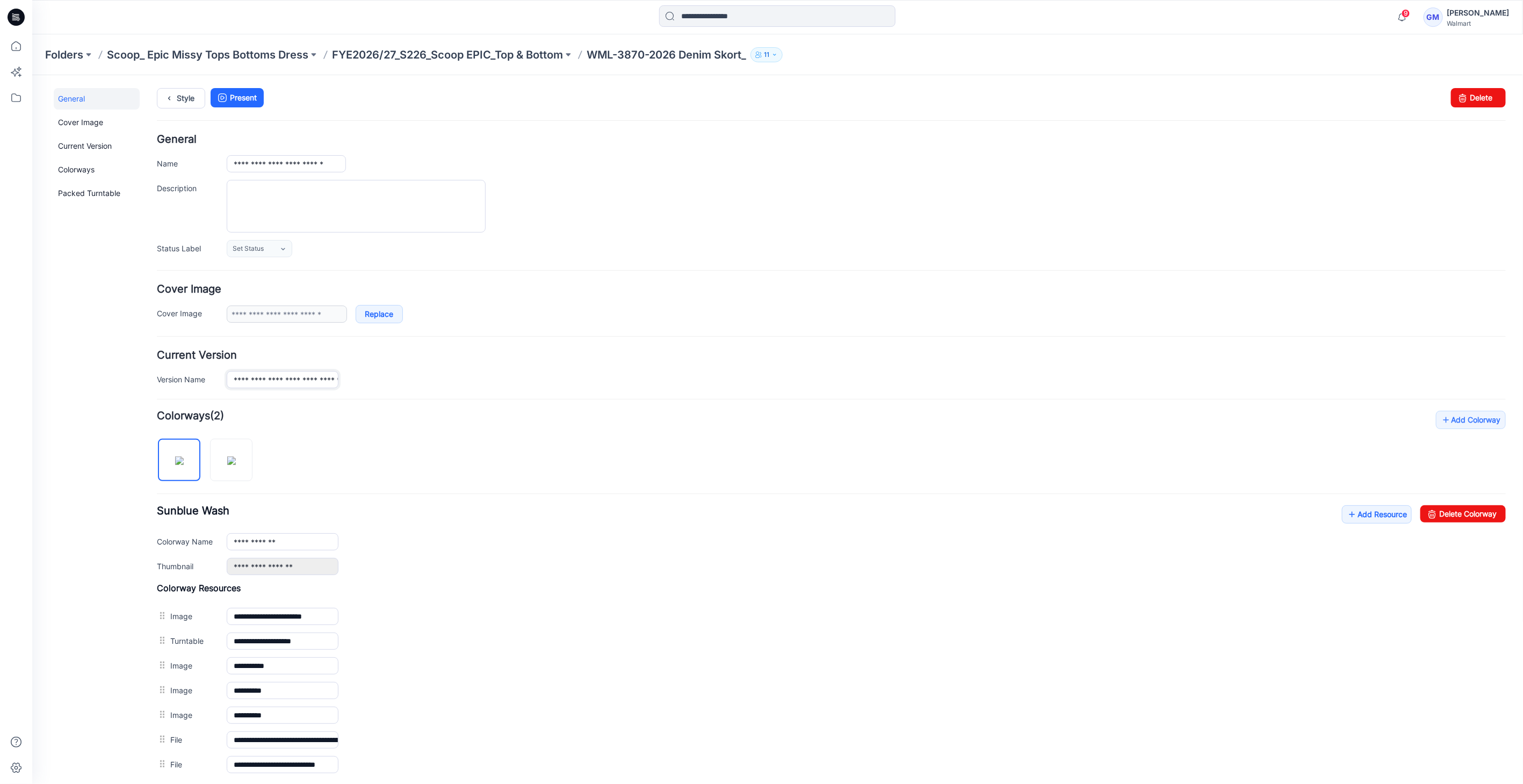
scroll to position [0, 74]
drag, startPoint x: 304, startPoint y: 372, endPoint x: 671, endPoint y: 369, distance: 367.0
click at [671, 371] on div "**********" at bounding box center [866, 379] width 1279 height 17
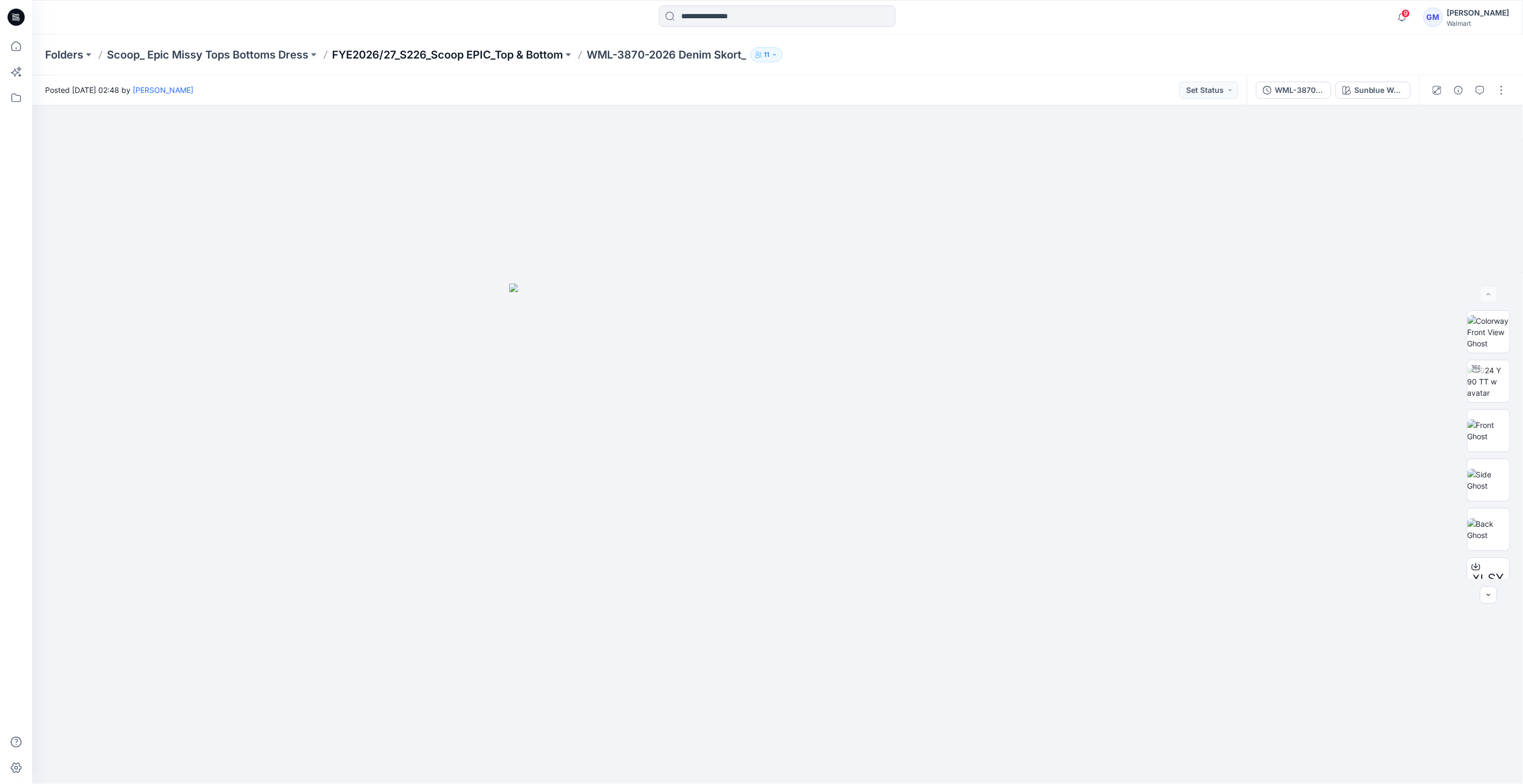
click at [472, 60] on p "FYE2026/27_S226_Scoop EPIC_Top & Bottom" at bounding box center [447, 55] width 231 height 15
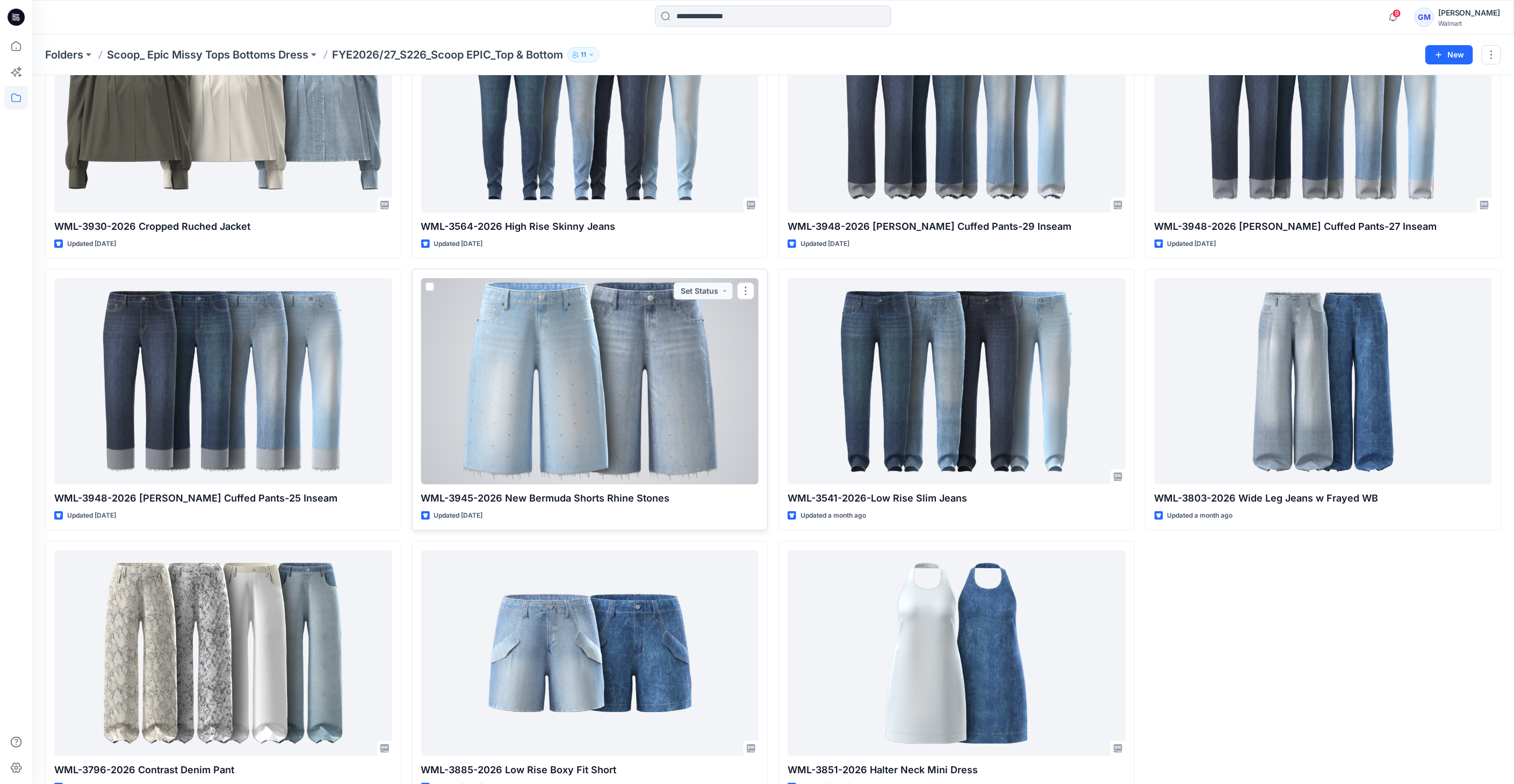
scroll to position [425, 0]
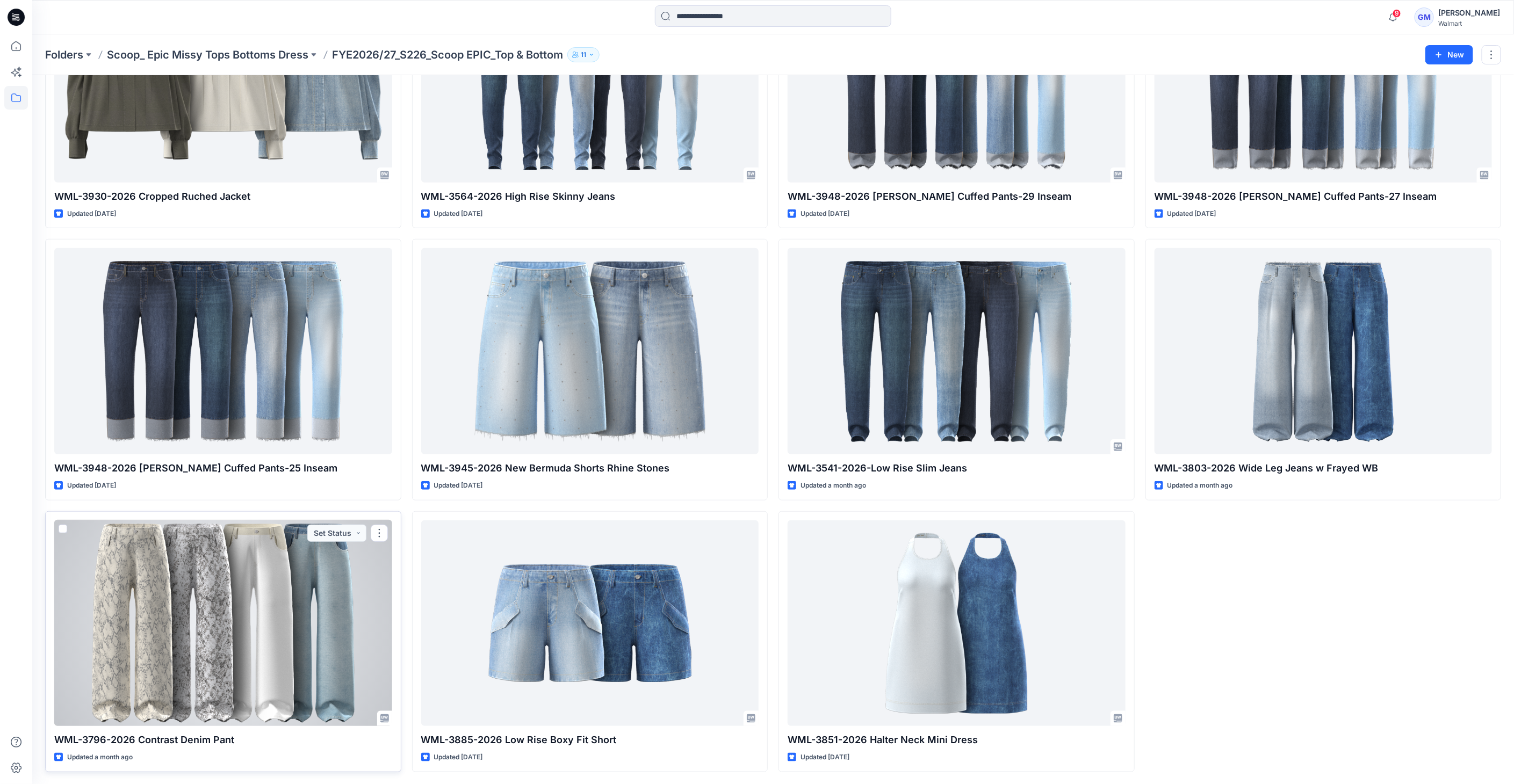
click at [264, 577] on div at bounding box center [224, 623] width 338 height 206
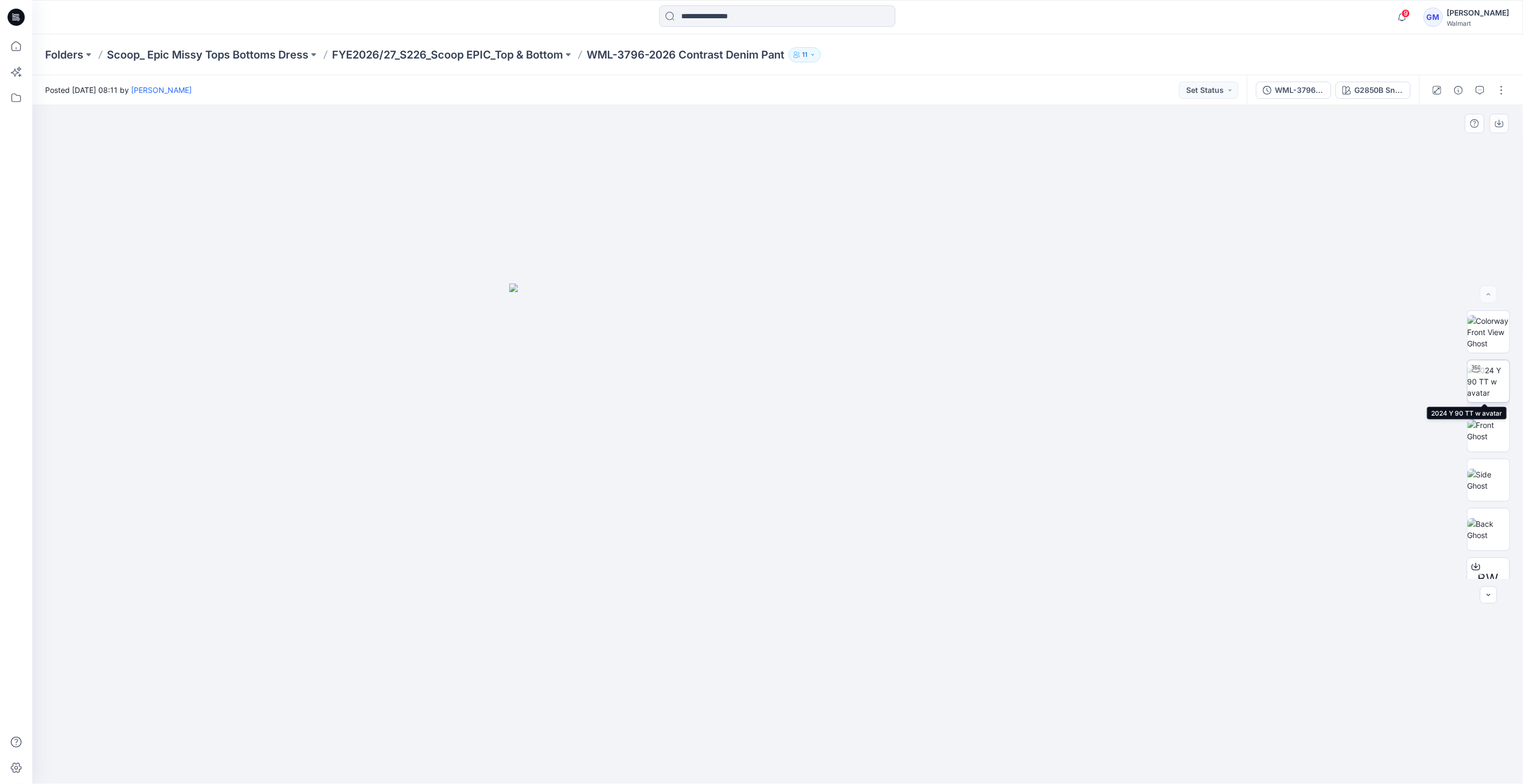
click at [1480, 389] on img at bounding box center [1489, 381] width 42 height 33
